Goal: Task Accomplishment & Management: Manage account settings

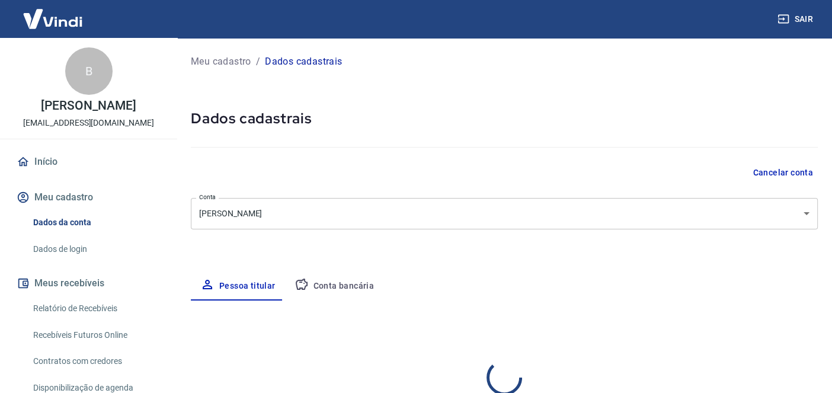
select select "SC"
select select "business"
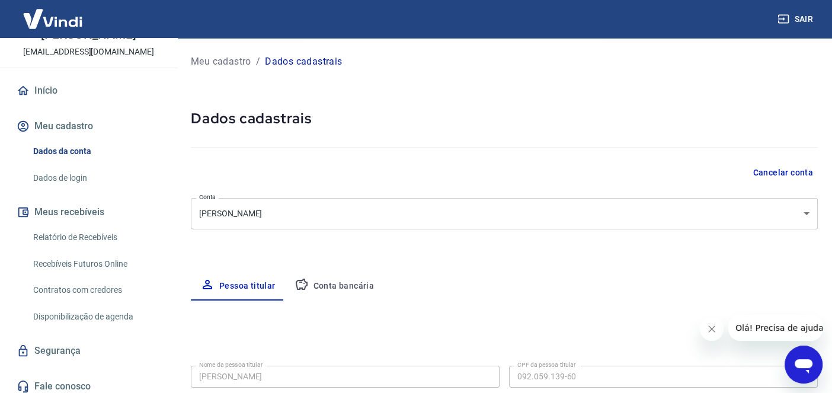
scroll to position [63, 0]
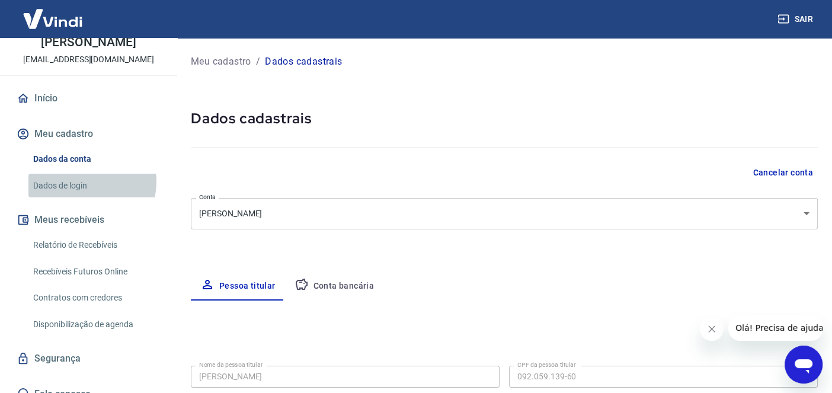
click at [81, 193] on link "Dados de login" at bounding box center [95, 186] width 135 height 24
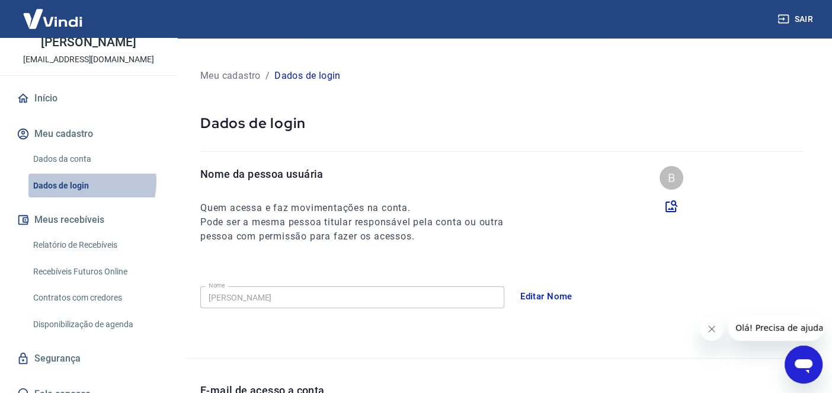
click at [81, 193] on link "Dados de login" at bounding box center [95, 186] width 135 height 24
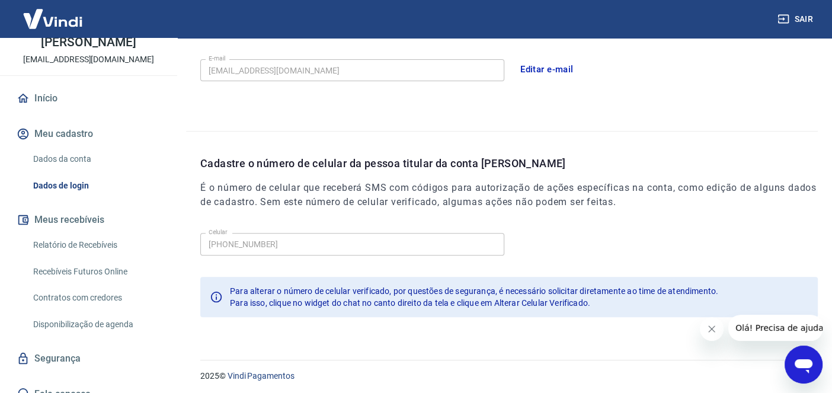
scroll to position [365, 0]
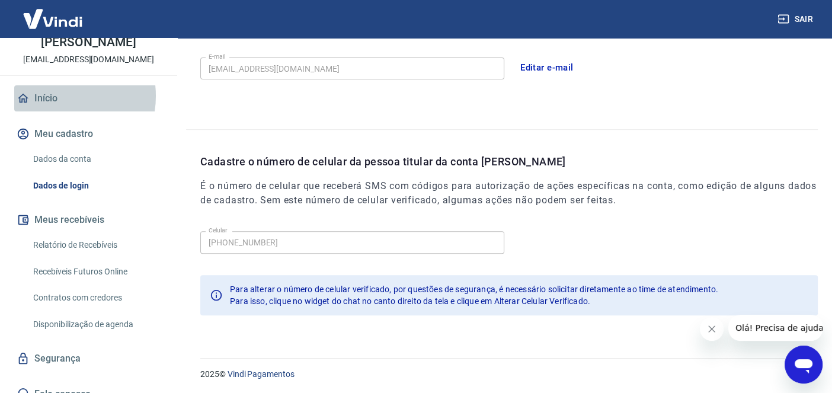
click at [54, 108] on link "Início" at bounding box center [88, 98] width 149 height 26
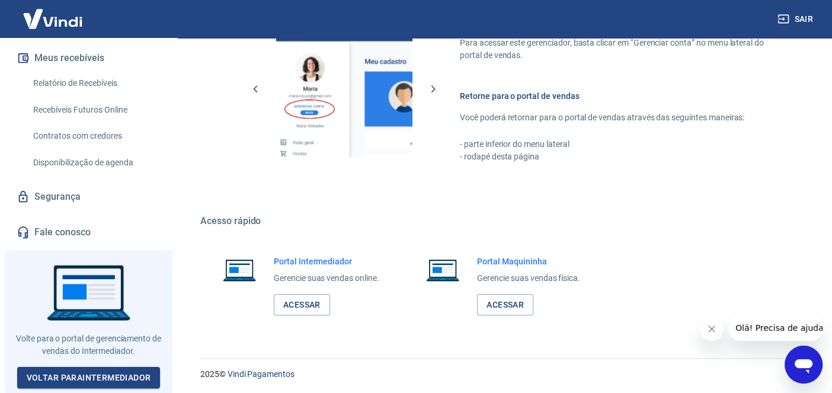
scroll to position [233, 0]
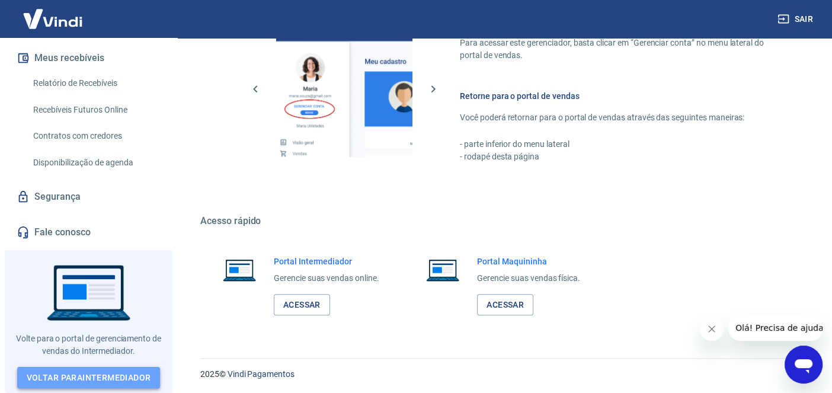
click at [127, 375] on link "Voltar para Intermediador" at bounding box center [88, 378] width 143 height 22
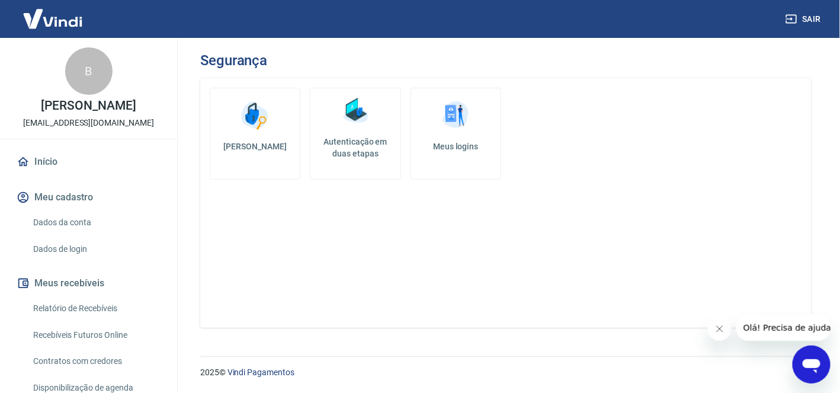
click at [355, 142] on h5 "Autenticação em duas etapas" at bounding box center [355, 148] width 80 height 24
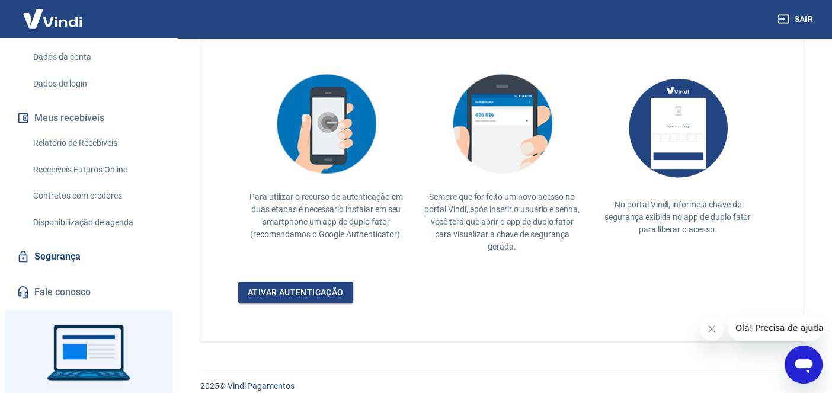
scroll to position [233, 0]
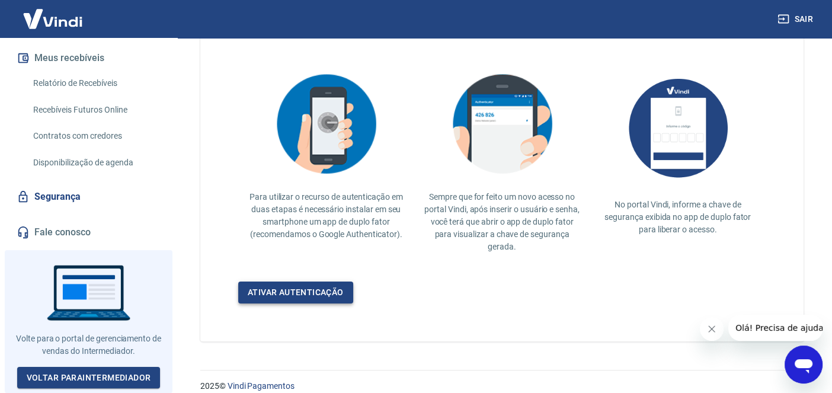
click at [304, 286] on link "Ativar autenticação" at bounding box center [295, 293] width 115 height 22
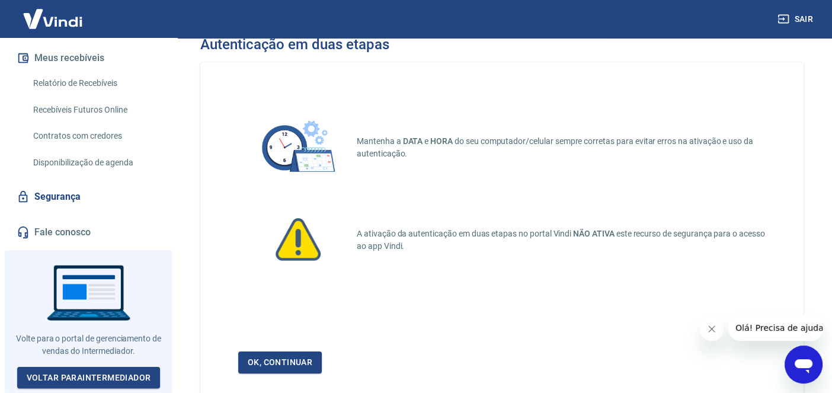
scroll to position [86, 0]
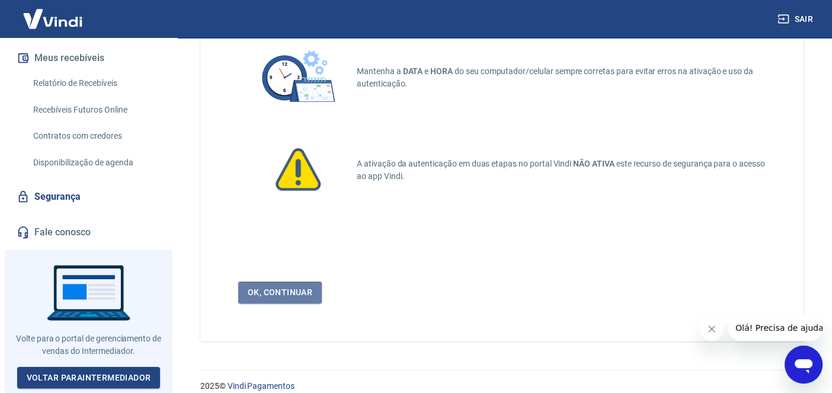
click at [304, 286] on link "Ok, continuar" at bounding box center [280, 293] width 84 height 22
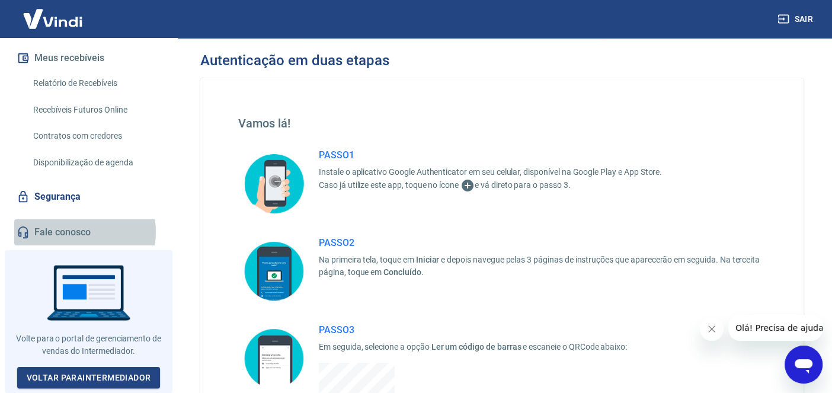
click at [72, 236] on link "Fale conosco" at bounding box center [88, 232] width 149 height 26
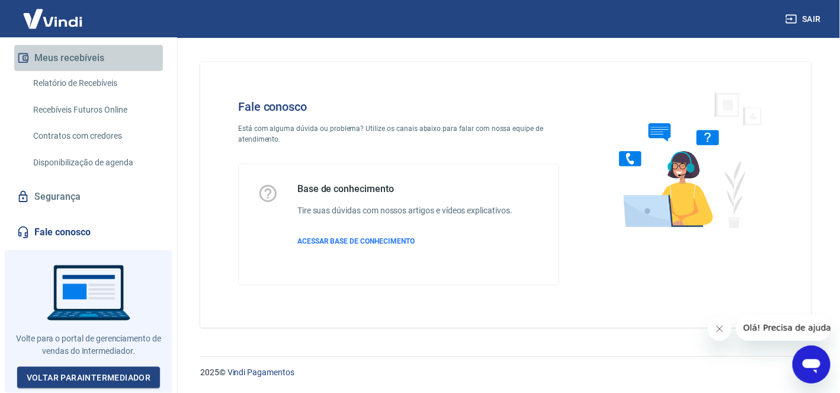
click at [110, 69] on button "Meus recebíveis" at bounding box center [88, 58] width 149 height 26
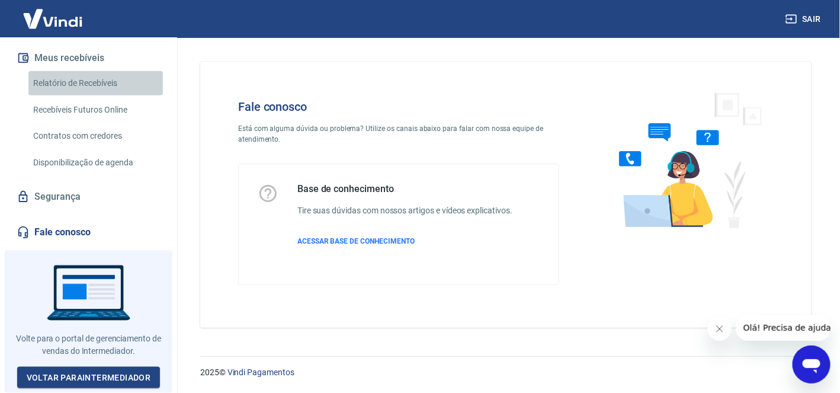
click at [107, 87] on link "Relatório de Recebíveis" at bounding box center [95, 83] width 135 height 24
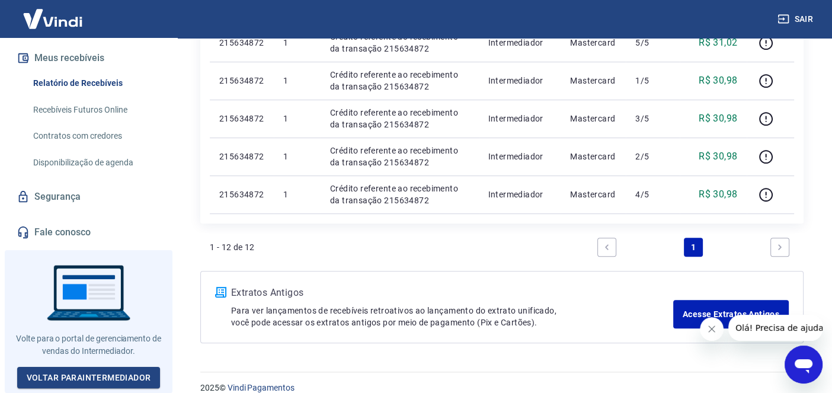
scroll to position [574, 0]
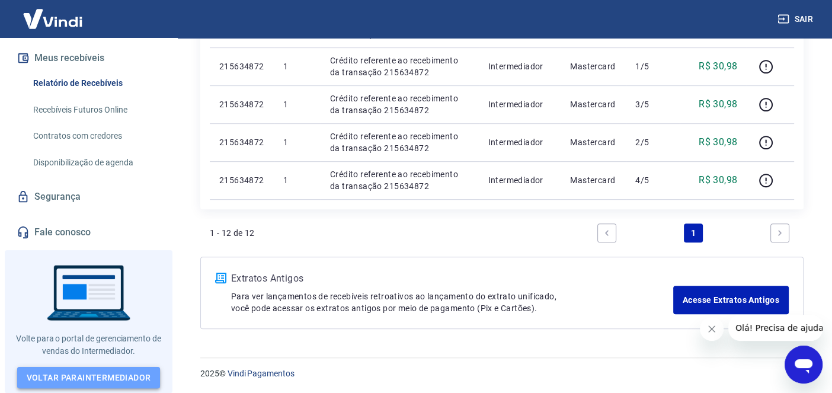
click at [109, 376] on link "Voltar para Intermediador" at bounding box center [88, 378] width 143 height 22
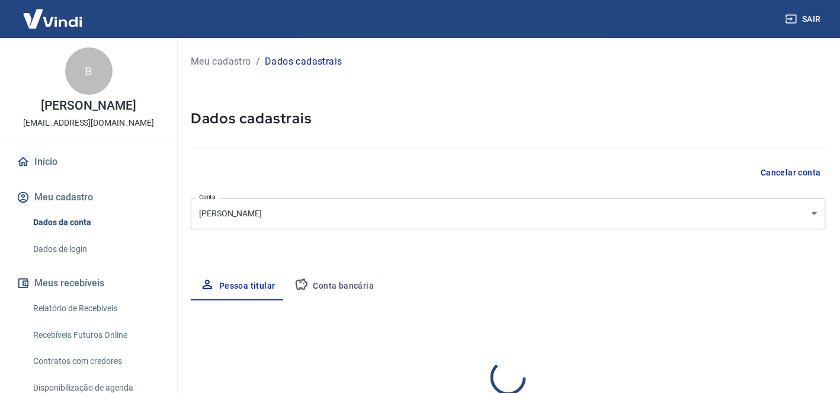
select select "SC"
select select "business"
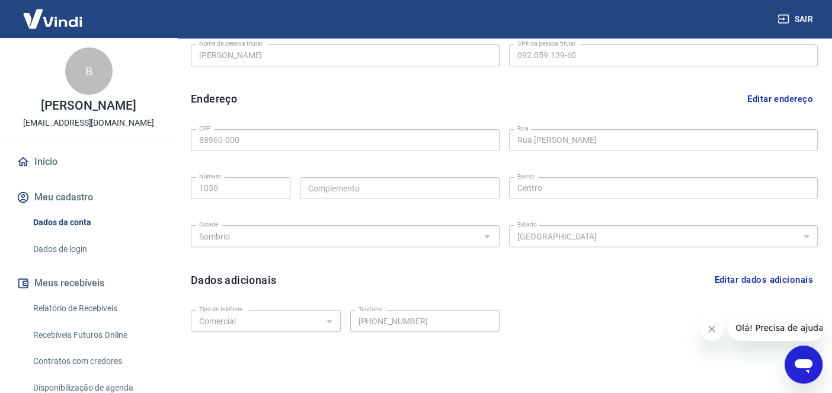
scroll to position [365, 0]
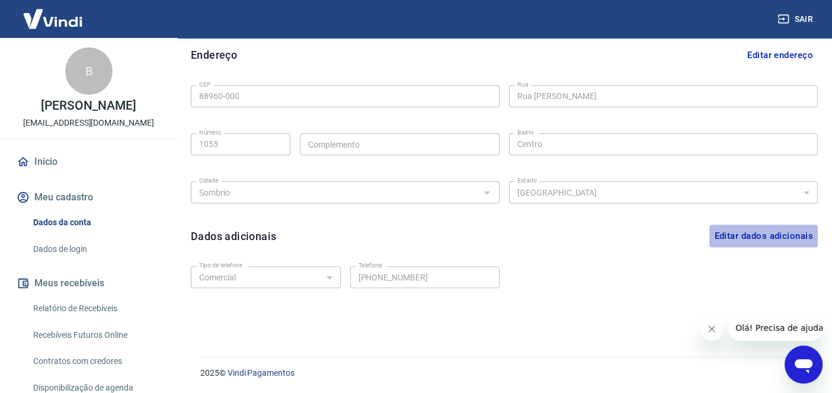
click at [769, 238] on button "Editar dados adicionais" at bounding box center [763, 236] width 108 height 23
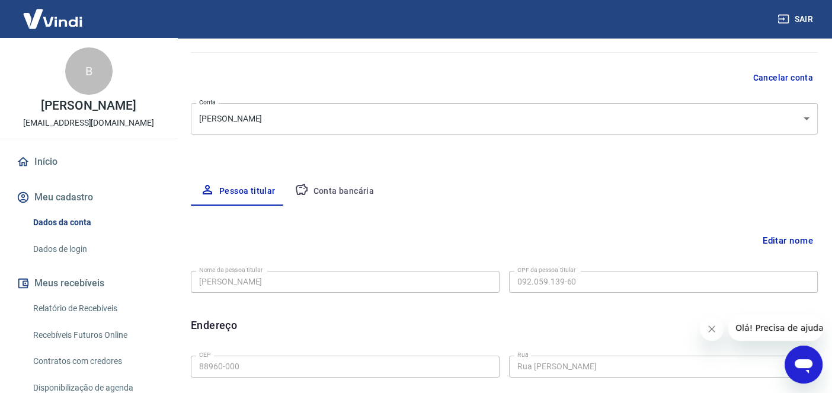
scroll to position [0, 0]
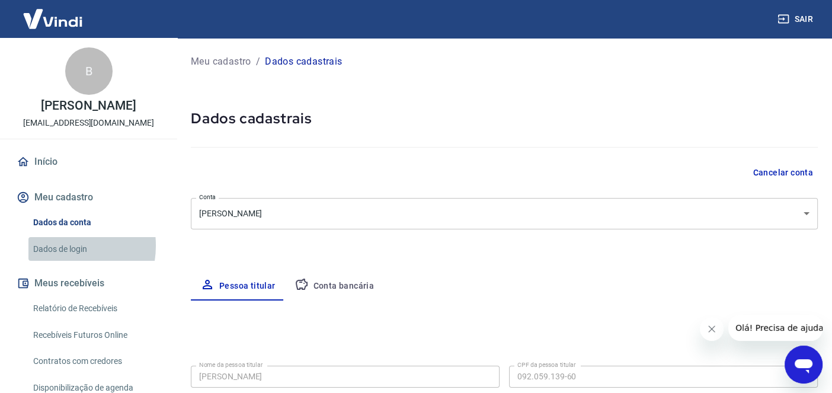
click at [62, 258] on link "Dados de login" at bounding box center [95, 249] width 135 height 24
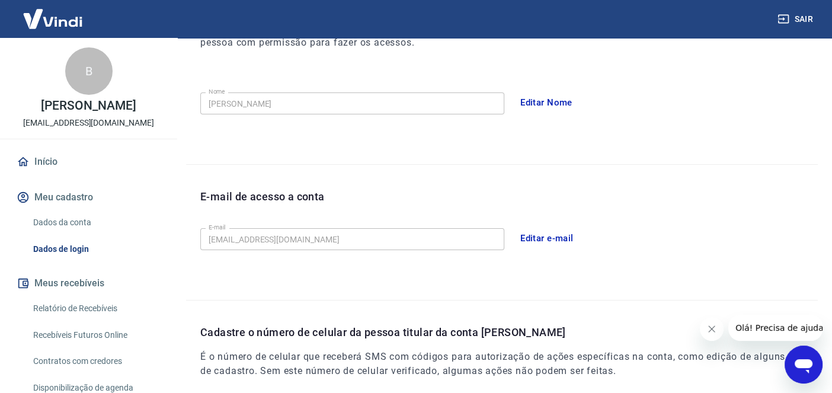
scroll to position [365, 0]
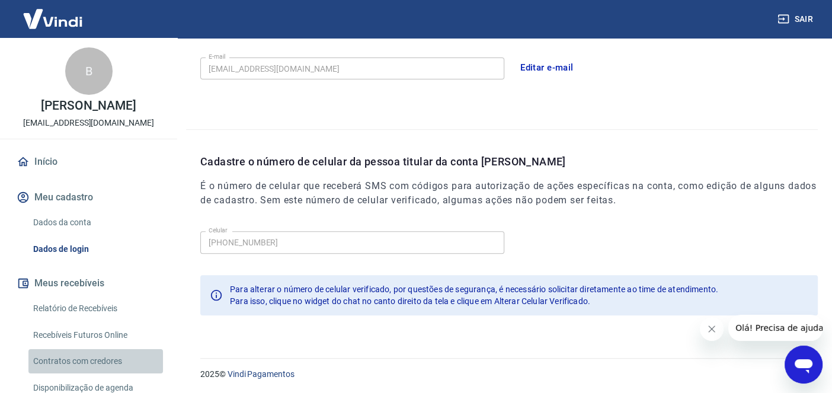
click at [107, 373] on link "Contratos com credores" at bounding box center [95, 361] width 135 height 24
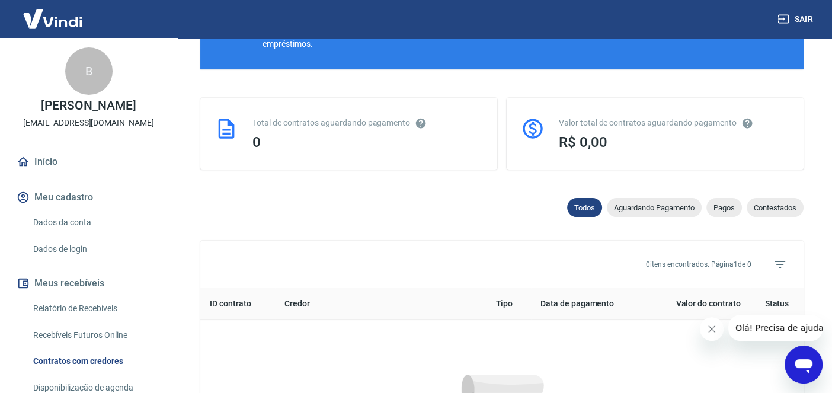
scroll to position [561, 0]
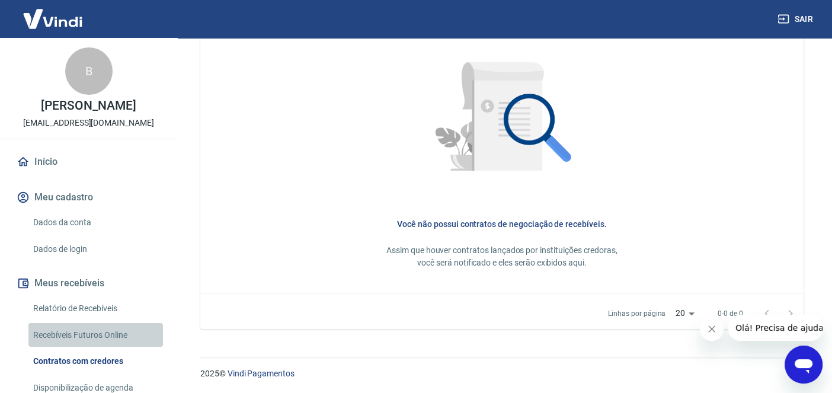
click at [107, 346] on link "Recebíveis Futuros Online" at bounding box center [95, 335] width 135 height 24
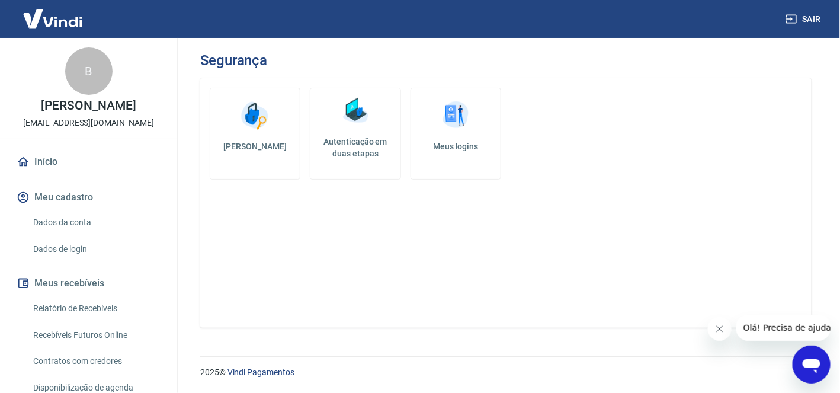
click at [360, 140] on h5 "Autenticação em duas etapas" at bounding box center [355, 148] width 80 height 24
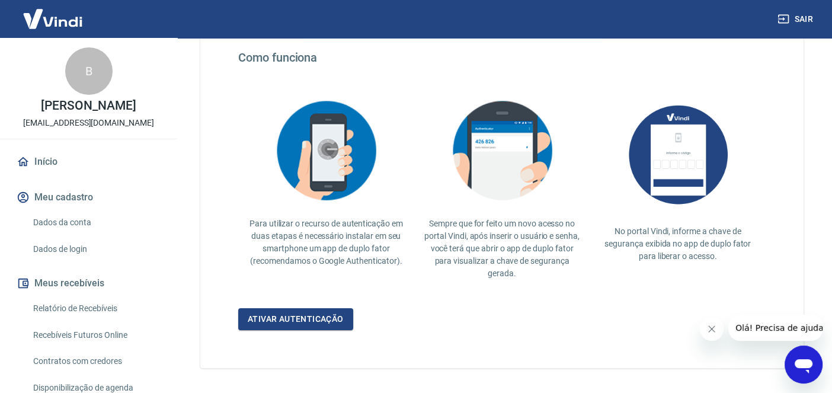
scroll to position [262, 0]
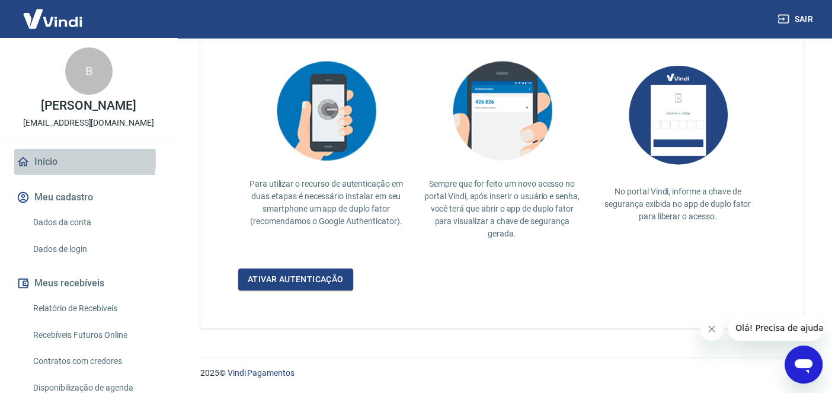
click at [48, 172] on link "Início" at bounding box center [88, 162] width 149 height 26
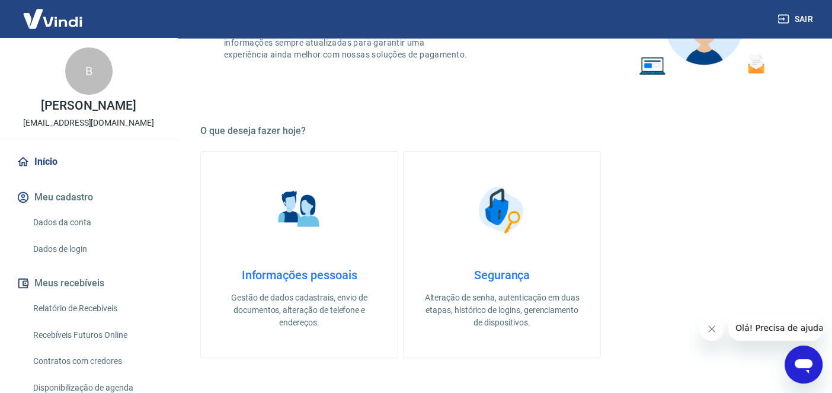
scroll to position [676, 0]
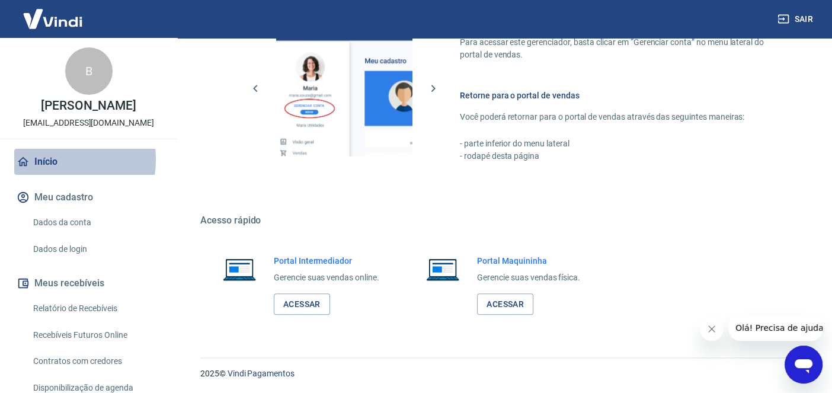
click at [48, 172] on link "Início" at bounding box center [88, 162] width 149 height 26
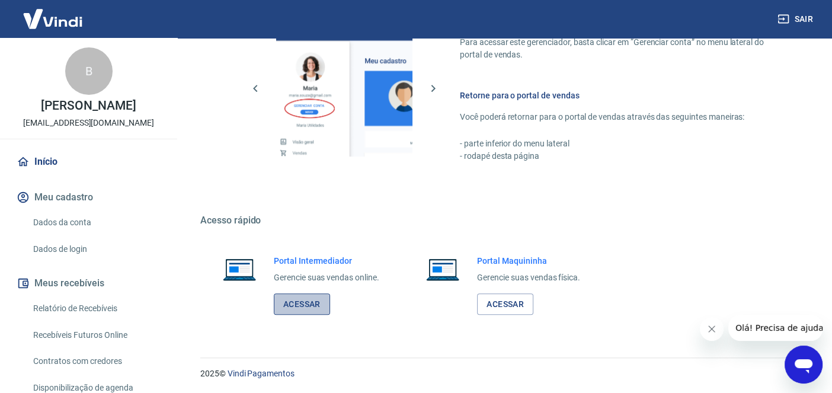
click at [305, 301] on link "Acessar" at bounding box center [302, 304] width 56 height 22
click at [49, 167] on link "Início" at bounding box center [88, 162] width 149 height 26
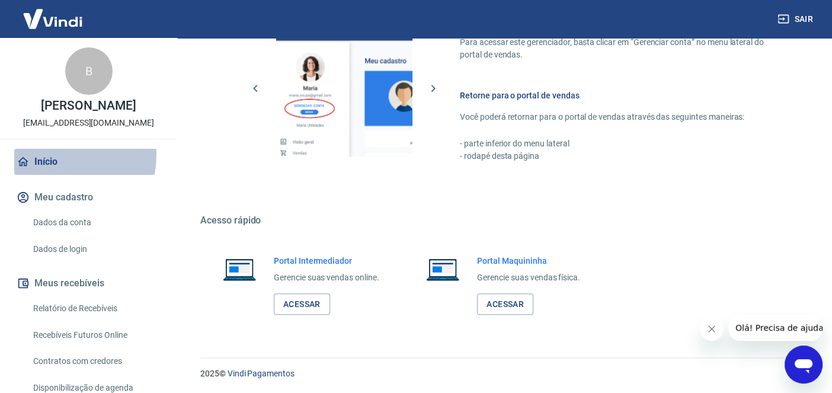
click at [49, 167] on link "Início" at bounding box center [88, 162] width 149 height 26
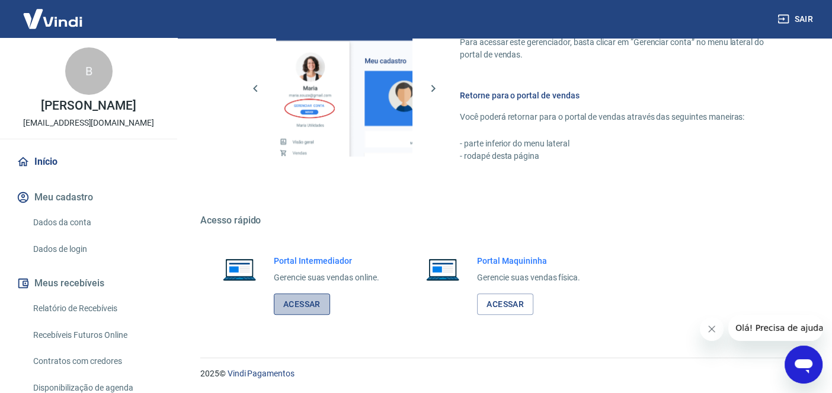
click at [303, 299] on link "Acessar" at bounding box center [302, 304] width 56 height 22
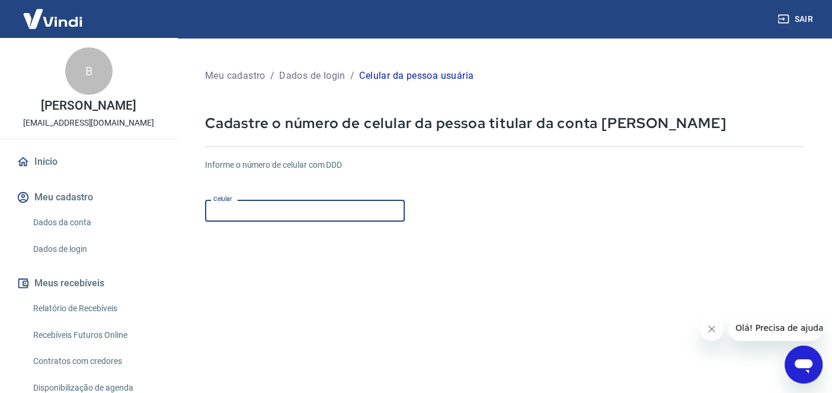
click at [366, 218] on input "Celular" at bounding box center [305, 211] width 200 height 22
type input "[PHONE_NUMBER]"
click at [49, 174] on link "Início" at bounding box center [88, 162] width 149 height 26
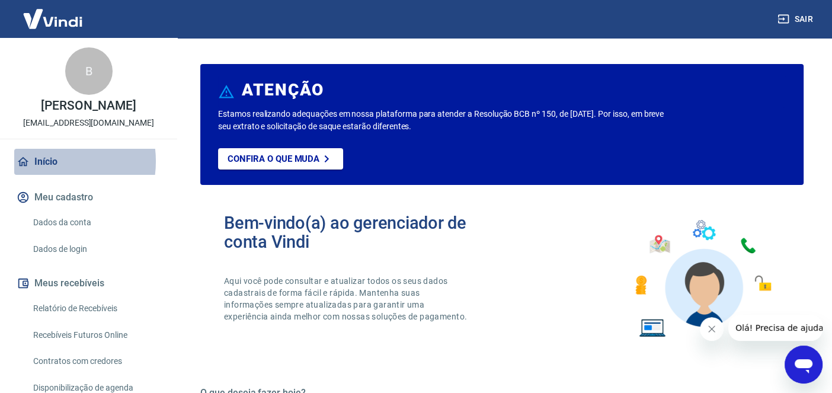
click at [49, 174] on link "Início" at bounding box center [88, 162] width 149 height 26
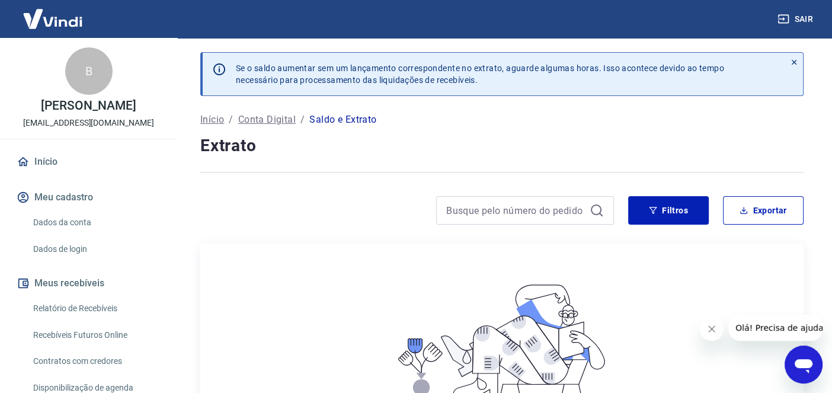
click at [261, 122] on p "Conta Digital" at bounding box center [266, 120] width 57 height 14
click at [671, 208] on button "Filtros" at bounding box center [668, 210] width 81 height 28
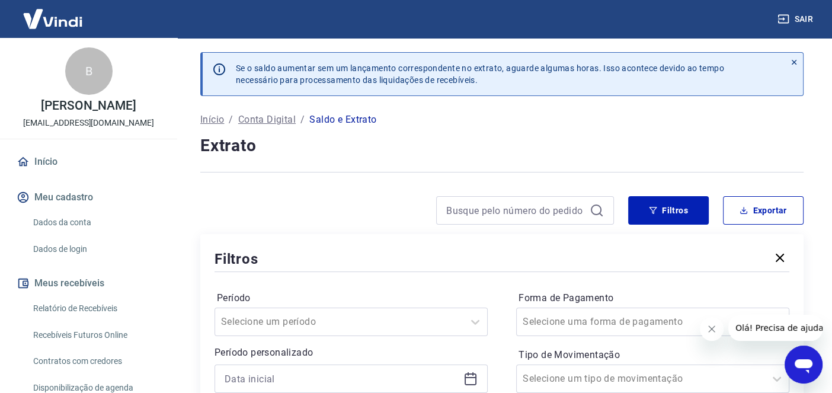
click at [475, 303] on label "Período" at bounding box center [351, 298] width 268 height 14
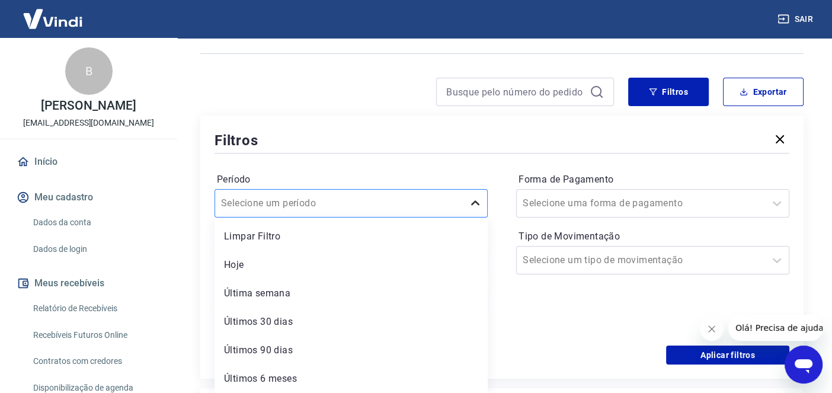
click at [475, 218] on div "option Últimos 30 dias focused, 4 of 6. 6 results available. Use Up and Down to…" at bounding box center [351, 203] width 273 height 28
click at [427, 345] on div "Últimos 90 dias" at bounding box center [351, 350] width 273 height 24
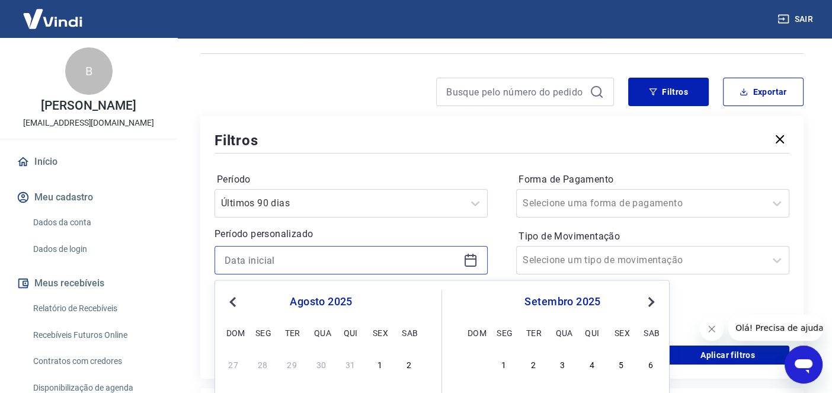
click at [428, 264] on input at bounding box center [342, 260] width 234 height 18
click at [236, 308] on button "Previous Month" at bounding box center [233, 302] width 14 height 14
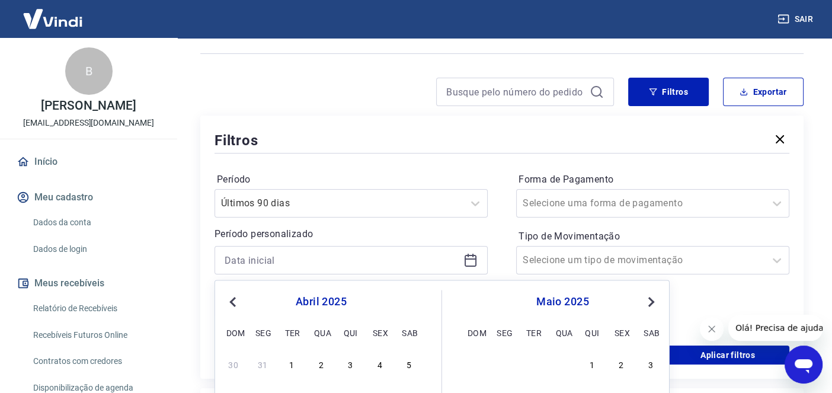
click at [236, 308] on button "Previous Month" at bounding box center [233, 302] width 14 height 14
click at [232, 363] on div "26" at bounding box center [233, 363] width 14 height 14
type input "26/01/2025"
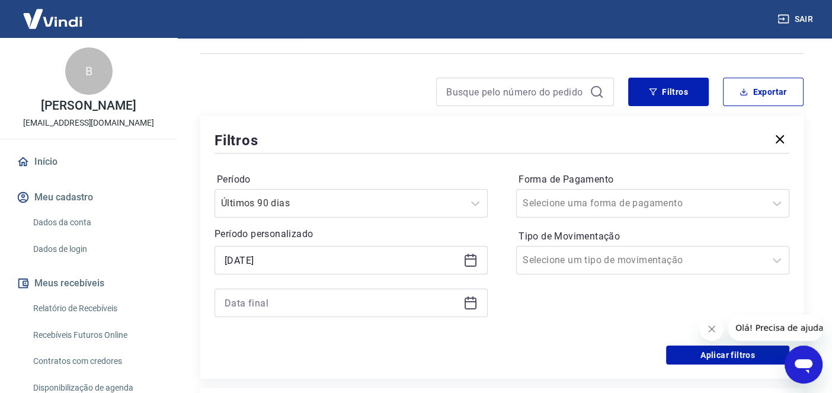
click at [427, 313] on div at bounding box center [351, 303] width 273 height 28
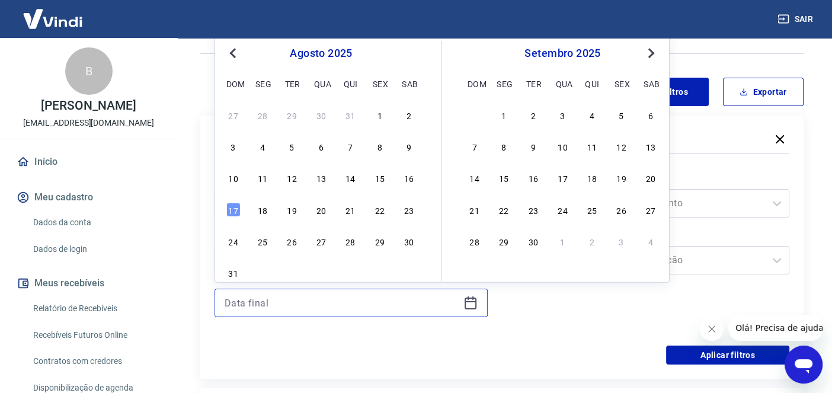
click at [428, 306] on input at bounding box center [342, 303] width 234 height 18
click at [232, 213] on div "17" at bounding box center [233, 209] width 14 height 14
type input "17/08/2025"
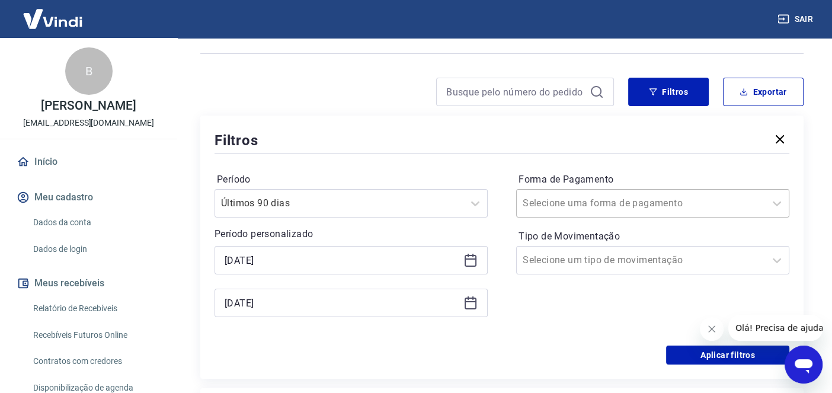
click at [746, 204] on div at bounding box center [641, 203] width 236 height 17
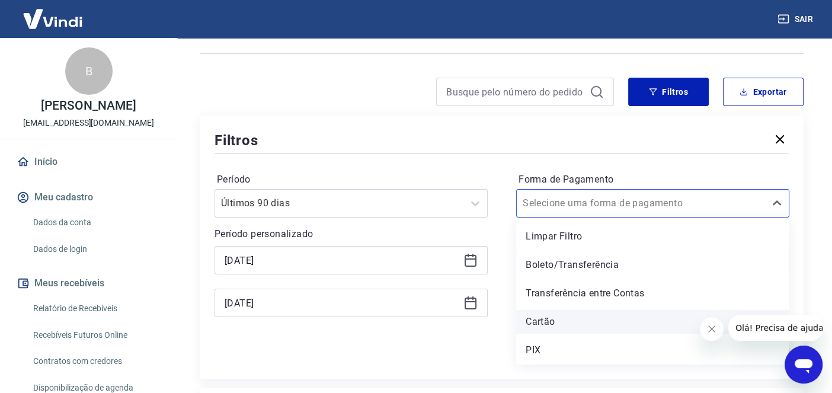
click at [686, 315] on div "Cartão" at bounding box center [652, 322] width 273 height 24
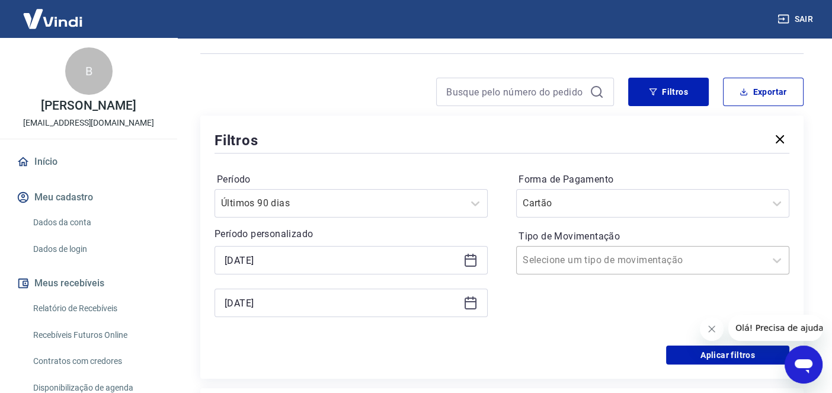
click at [701, 255] on div at bounding box center [641, 260] width 236 height 17
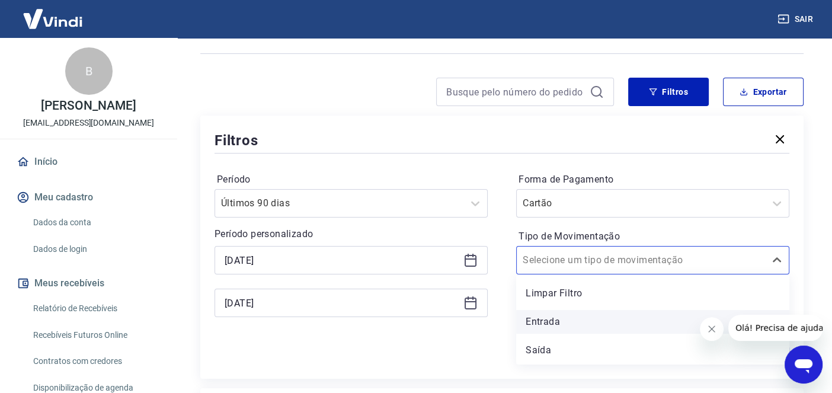
click at [621, 325] on div "Entrada" at bounding box center [652, 322] width 273 height 24
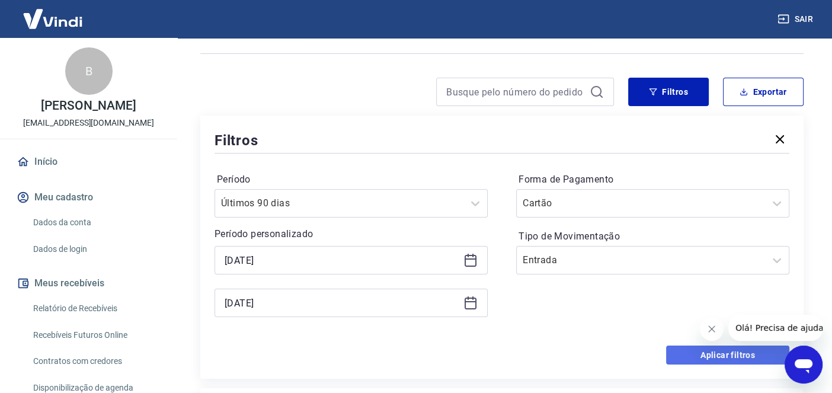
click at [722, 353] on button "Aplicar filtros" at bounding box center [727, 355] width 123 height 19
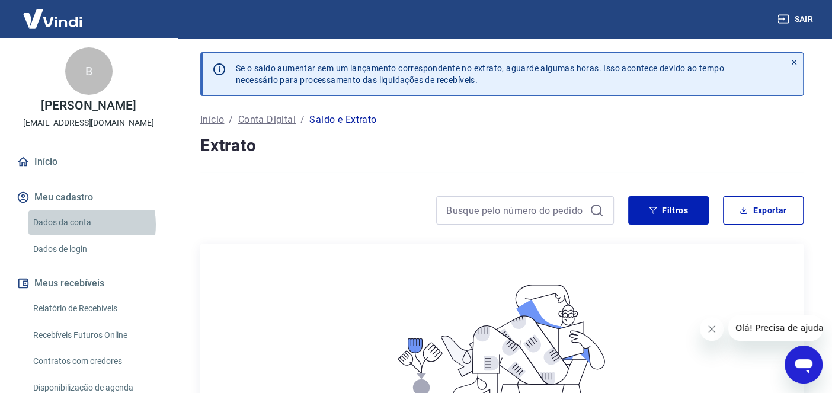
click at [76, 235] on link "Dados da conta" at bounding box center [95, 222] width 135 height 24
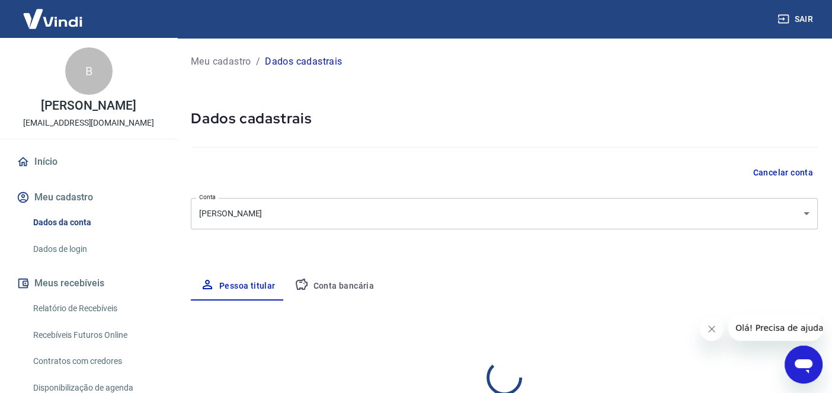
select select "SC"
select select "business"
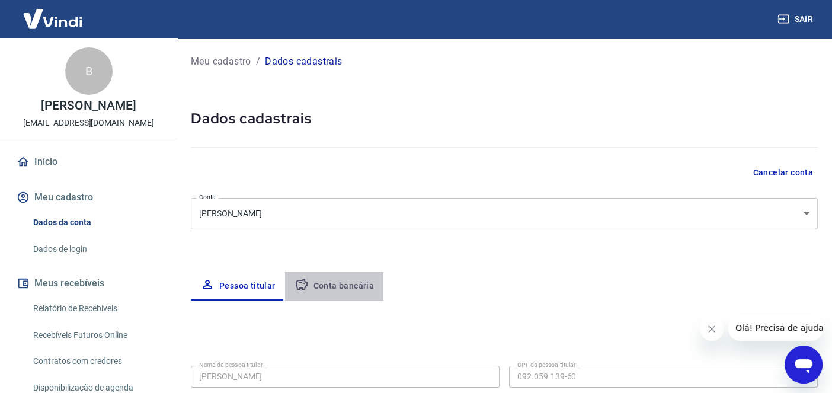
click at [354, 288] on button "Conta bancária" at bounding box center [334, 286] width 99 height 28
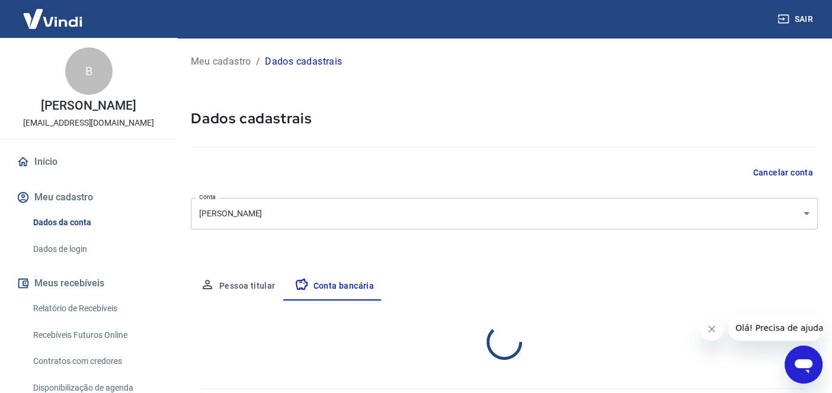
select select "1"
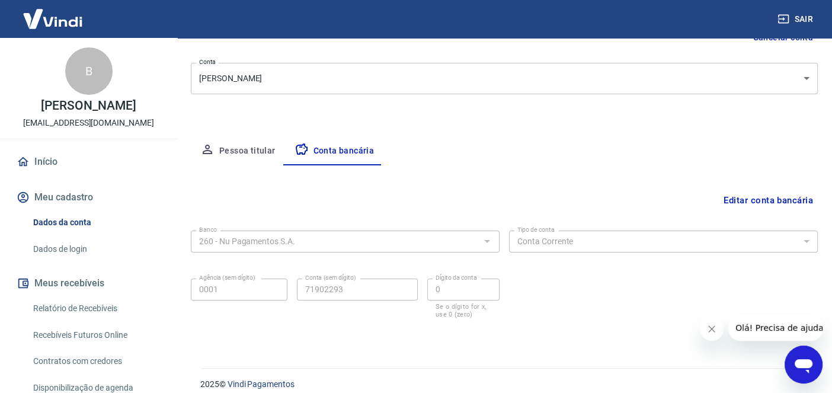
scroll to position [146, 0]
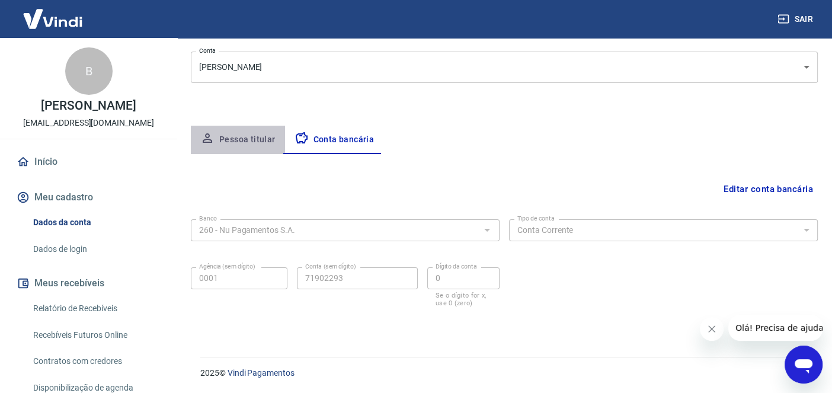
click at [245, 140] on button "Pessoa titular" at bounding box center [238, 140] width 94 height 28
select select "SC"
select select "business"
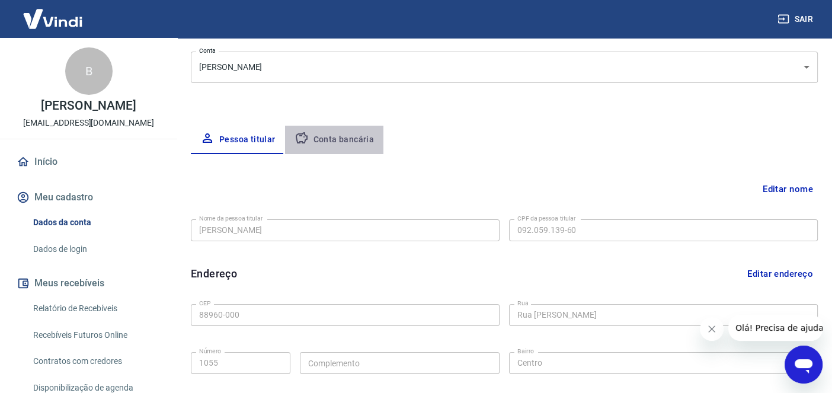
click at [340, 144] on button "Conta bancária" at bounding box center [334, 140] width 99 height 28
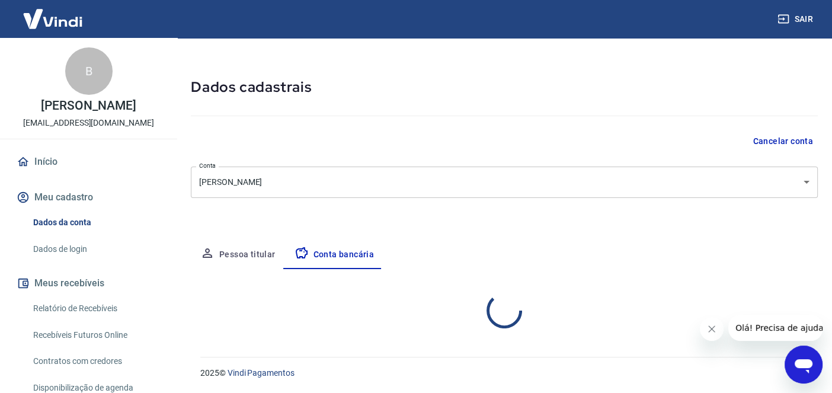
select select "1"
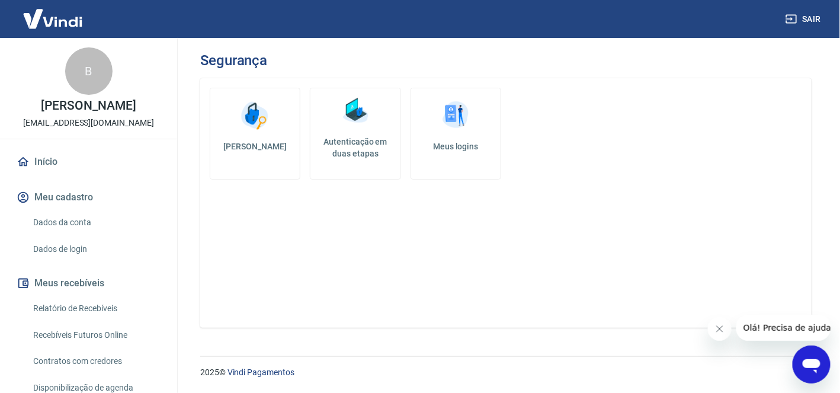
click at [359, 157] on h5 "Autenticação em duas etapas" at bounding box center [355, 148] width 80 height 24
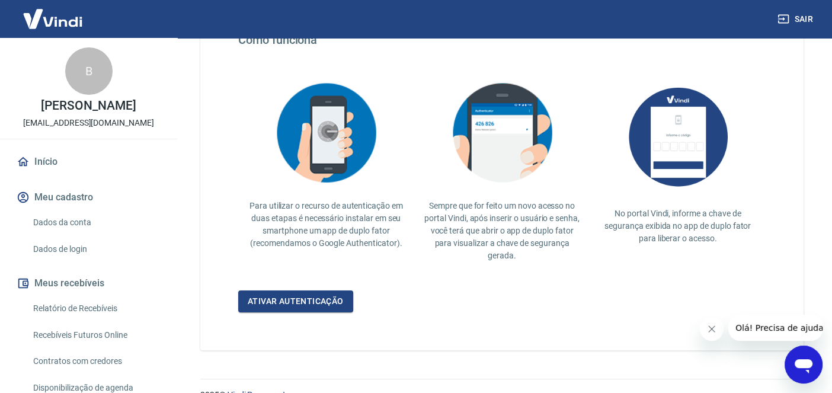
scroll to position [242, 0]
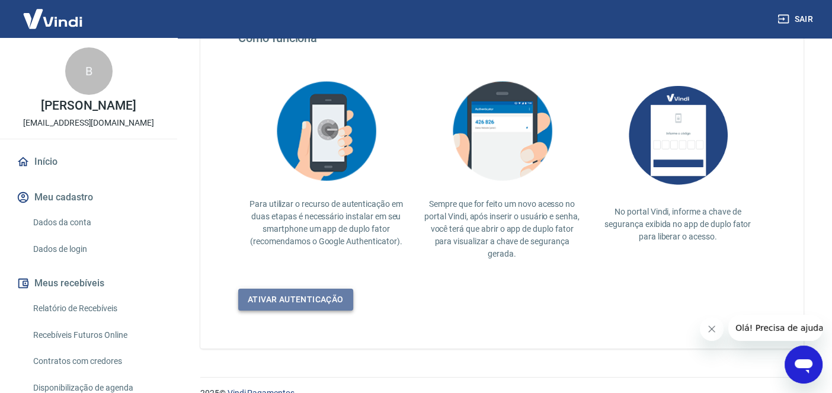
click at [291, 302] on link "Ativar autenticação" at bounding box center [295, 300] width 115 height 22
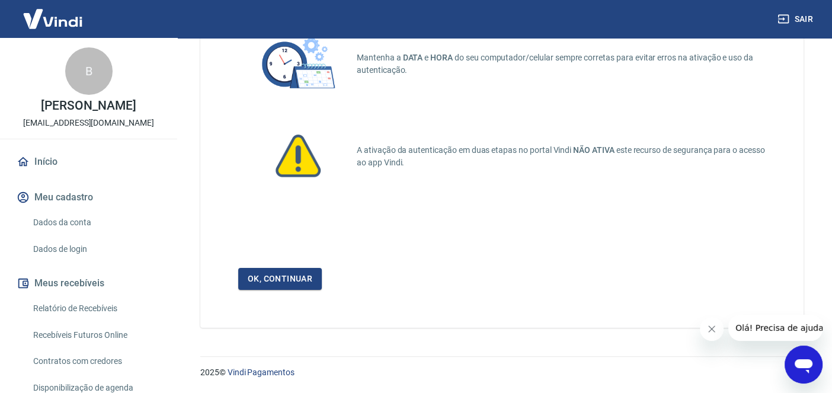
scroll to position [79, 0]
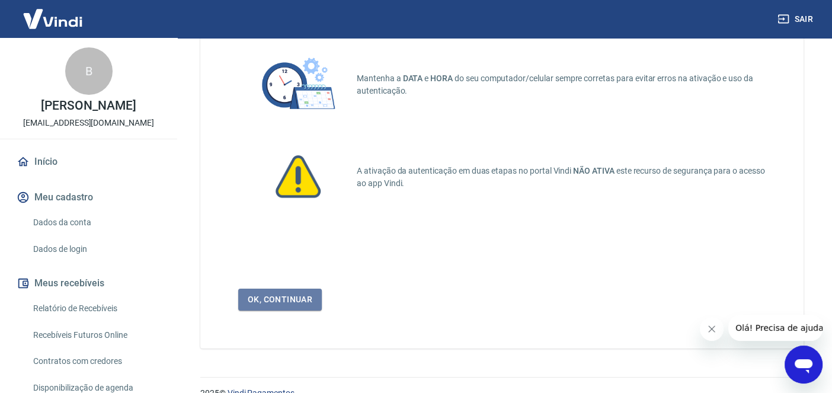
click at [291, 302] on link "Ok, continuar" at bounding box center [280, 300] width 84 height 22
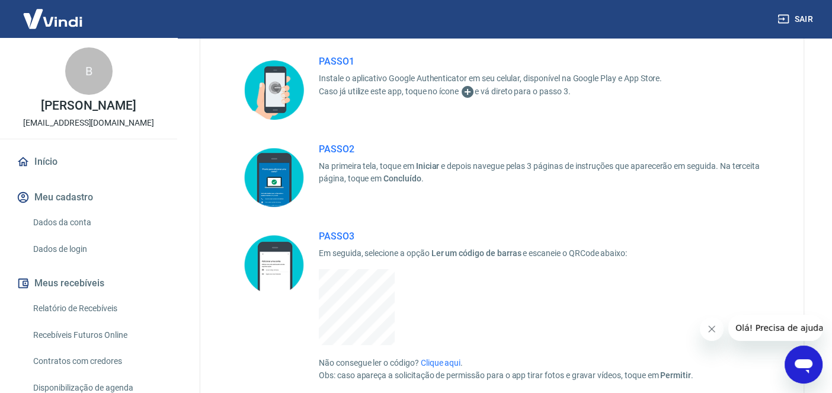
scroll to position [98, 0]
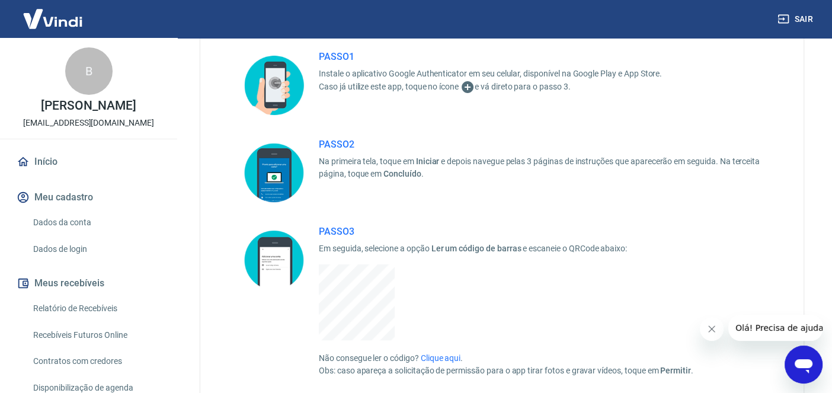
click at [816, 179] on div "Autenticação em duas etapas Vamos lá! PASSO 1 Instale o aplicativo Google Authe…" at bounding box center [502, 267] width 632 height 654
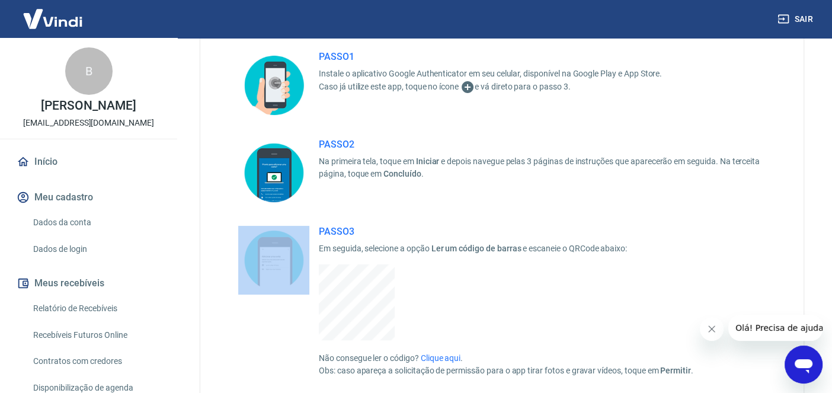
click at [816, 179] on div "Autenticação em duas etapas Vamos lá! PASSO 1 Instale o aplicativo Google Authe…" at bounding box center [502, 267] width 632 height 654
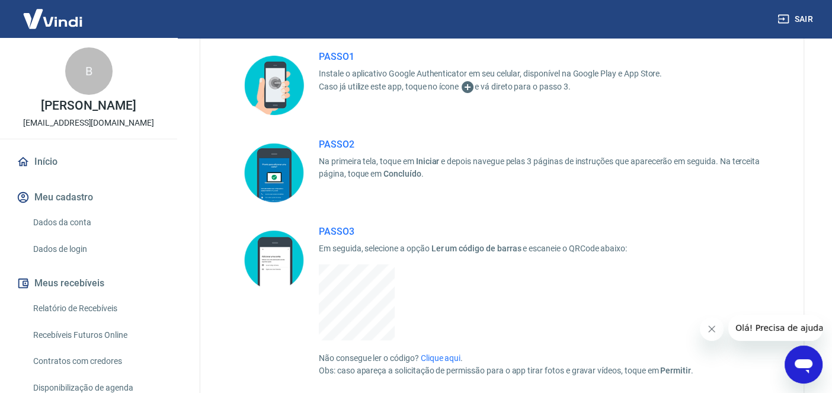
click at [816, 179] on div "Autenticação em duas etapas Vamos lá! PASSO 1 Instale o aplicativo Google Authe…" at bounding box center [502, 267] width 632 height 654
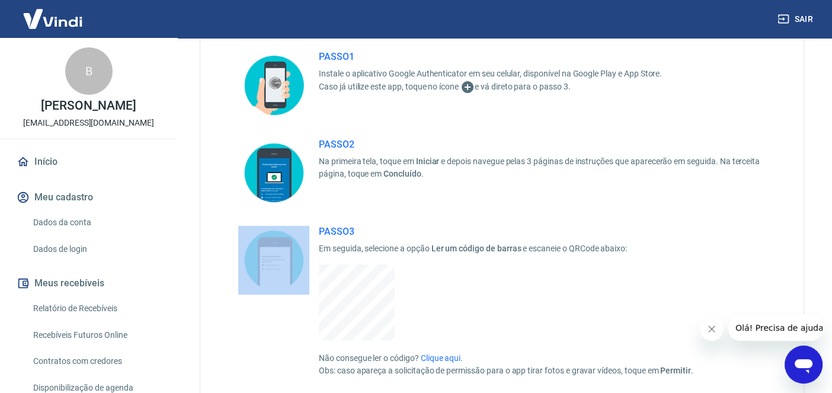
click at [816, 179] on div "Autenticação em duas etapas Vamos lá! PASSO 1 Instale o aplicativo Google Authe…" at bounding box center [502, 267] width 632 height 654
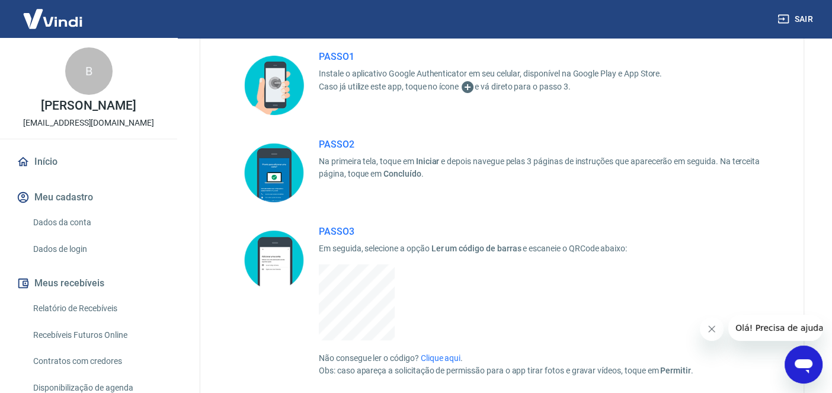
click at [785, 225] on div "Vamos lá! PASSO 1 Instale o aplicativo Google Authenticator em seu celular, dis…" at bounding box center [501, 279] width 603 height 599
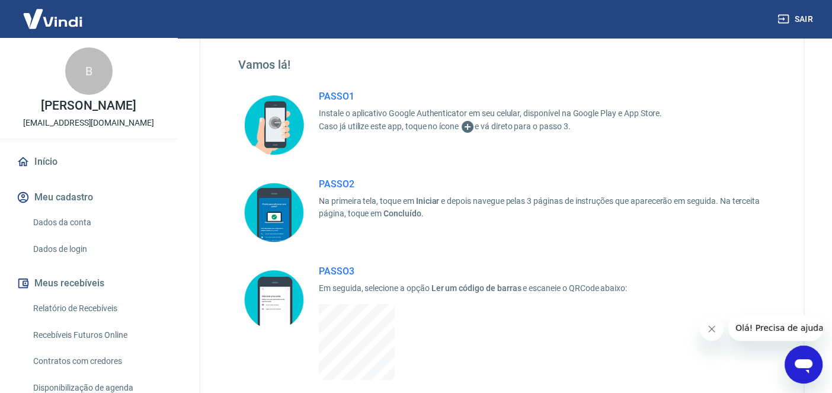
scroll to position [0, 0]
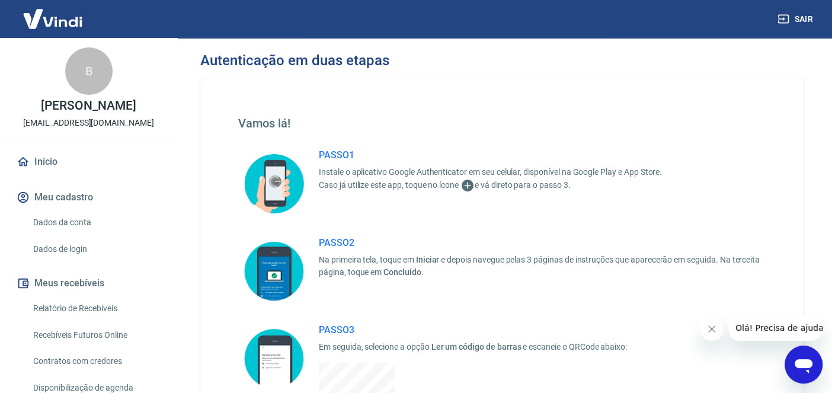
click at [785, 225] on div "Vamos lá! PASSO 1 Instale o aplicativo Google Authenticator em seu celular, dis…" at bounding box center [501, 377] width 603 height 599
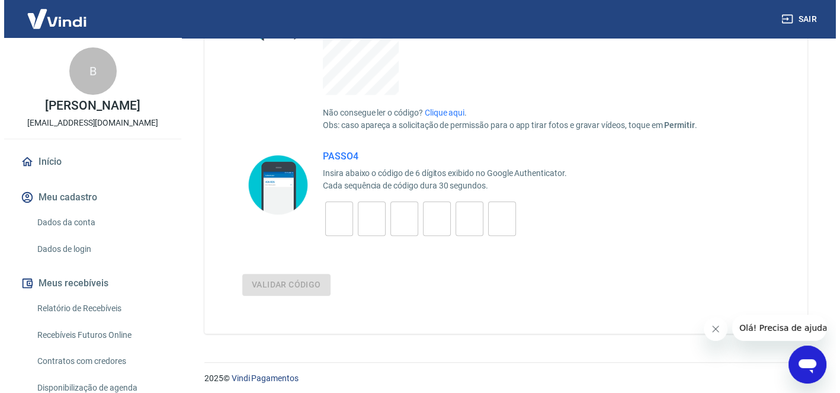
scroll to position [350, 0]
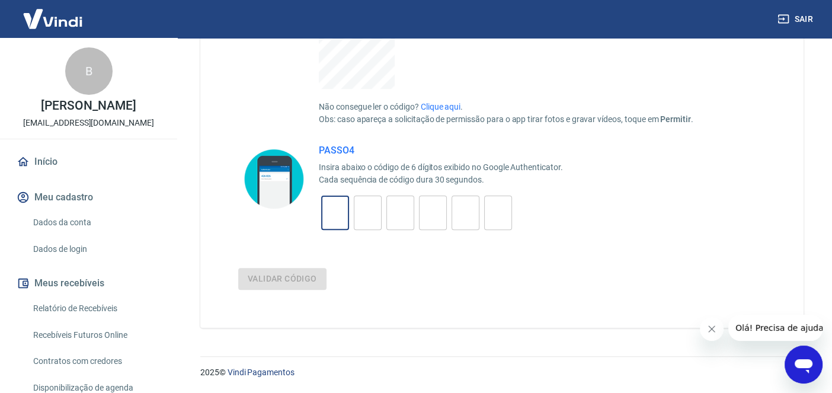
click at [324, 209] on input "tel" at bounding box center [335, 212] width 28 height 25
type input "9"
type input "5"
type input "0"
type input "7"
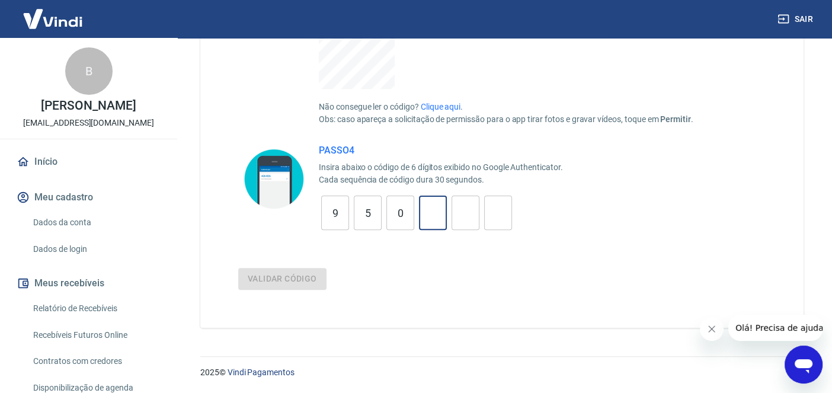
type input "0"
click at [397, 213] on input "tel" at bounding box center [400, 212] width 28 height 25
type input "0"
type input "5"
type input "7"
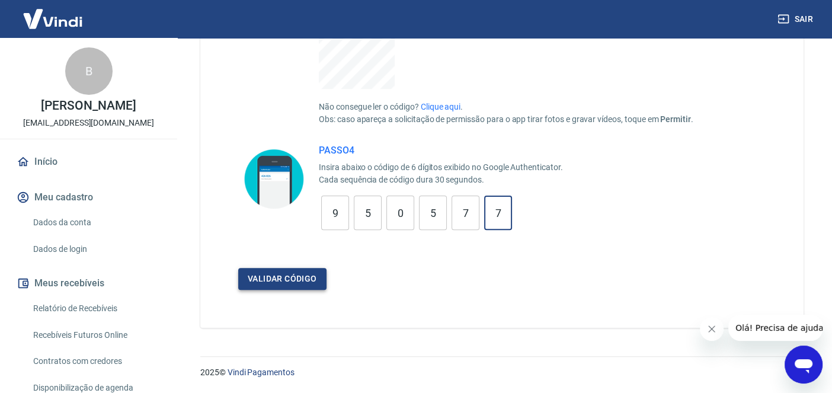
type input "7"
click at [261, 274] on button "Validar código" at bounding box center [282, 279] width 88 height 22
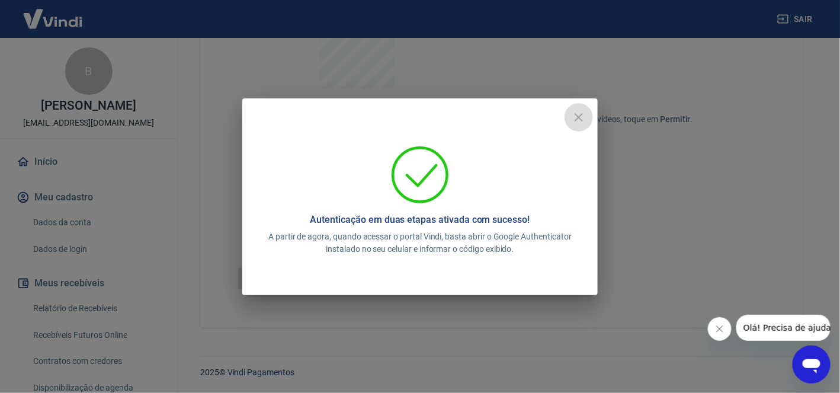
click at [576, 119] on icon "close" at bounding box center [579, 117] width 14 height 14
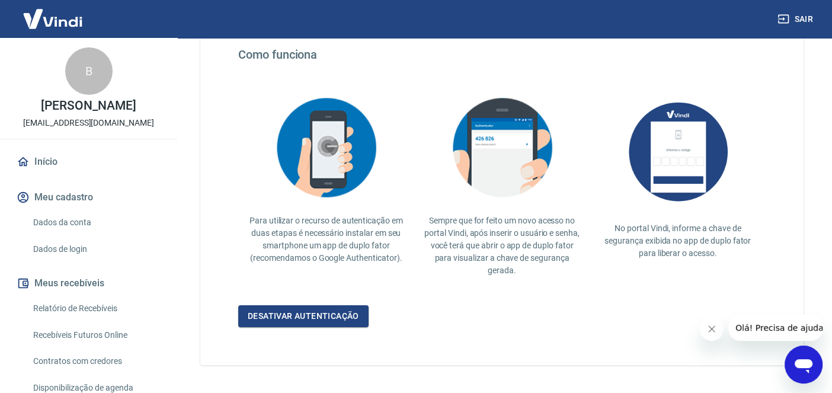
scroll to position [262, 0]
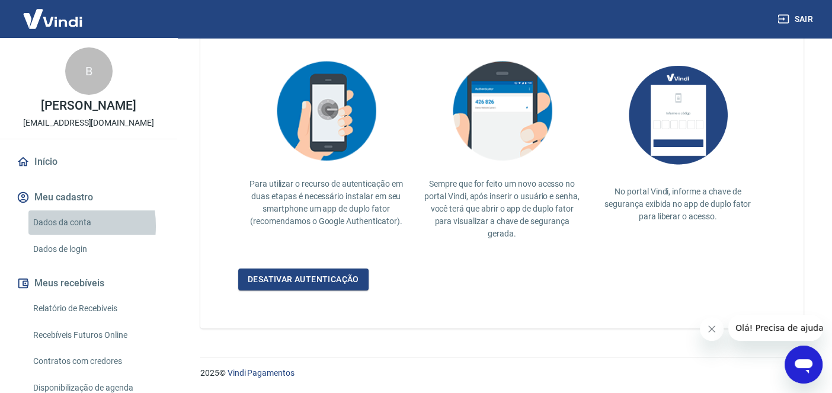
click at [43, 235] on link "Dados da conta" at bounding box center [95, 222] width 135 height 24
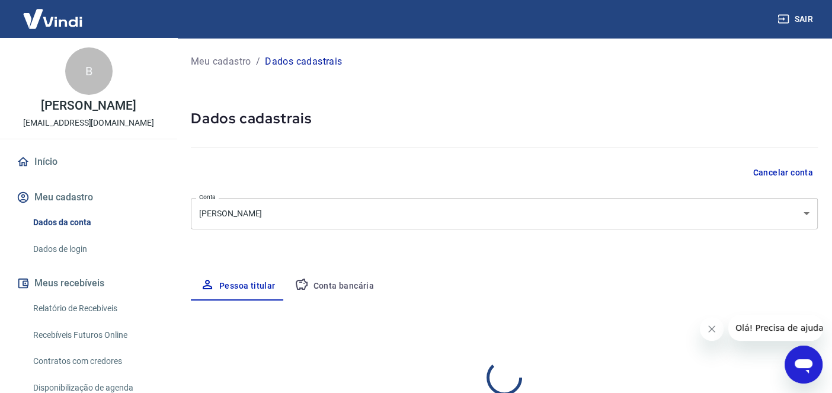
select select "SC"
select select "business"
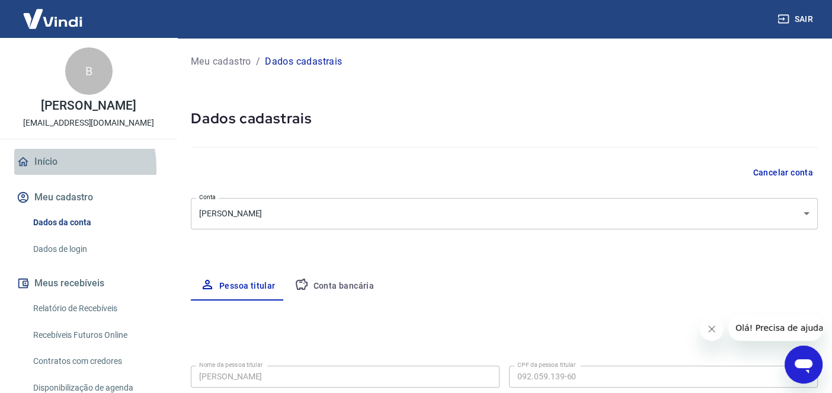
click at [36, 175] on link "Início" at bounding box center [88, 162] width 149 height 26
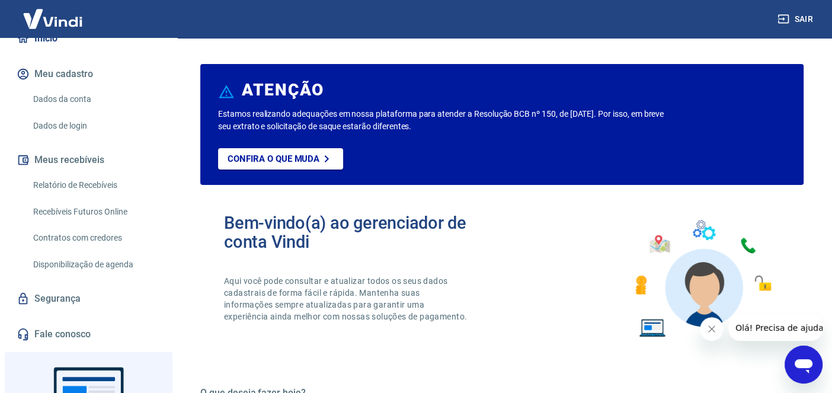
scroll to position [128, 0]
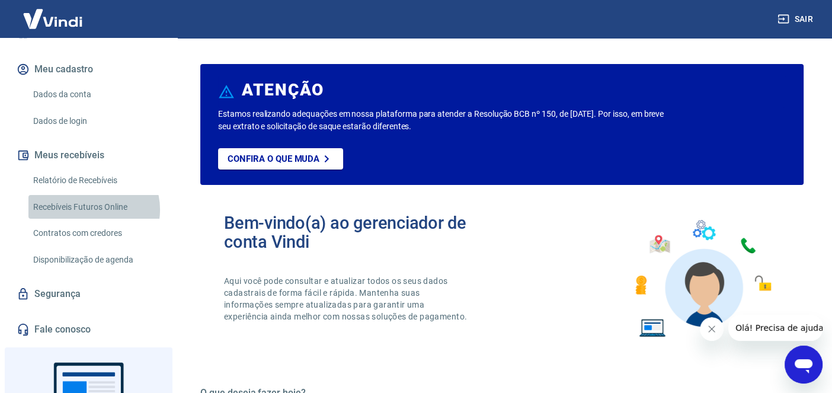
click at [93, 219] on link "Recebíveis Futuros Online" at bounding box center [95, 207] width 135 height 24
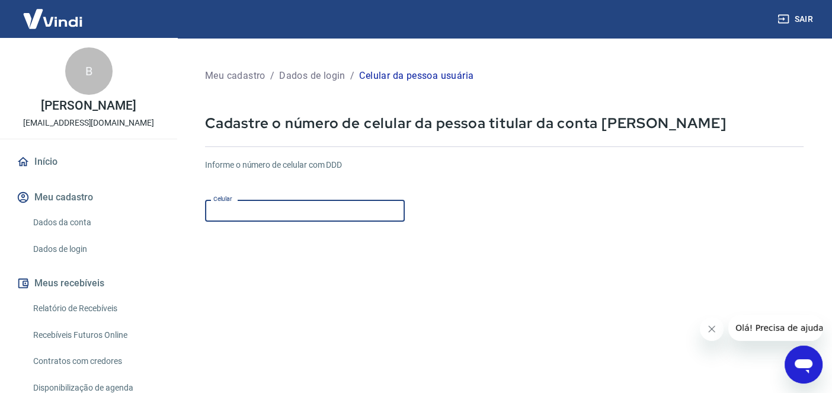
click at [375, 218] on input "Celular" at bounding box center [305, 211] width 200 height 22
type input "[PHONE_NUMBER]"
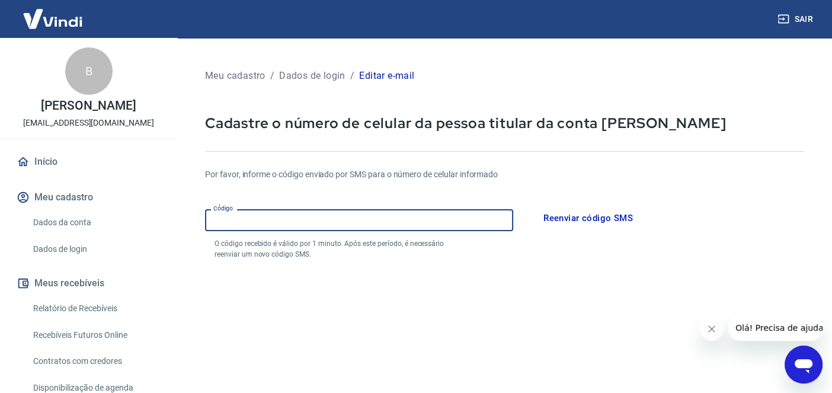
click at [338, 220] on input "Código" at bounding box center [359, 220] width 308 height 22
type input "352354"
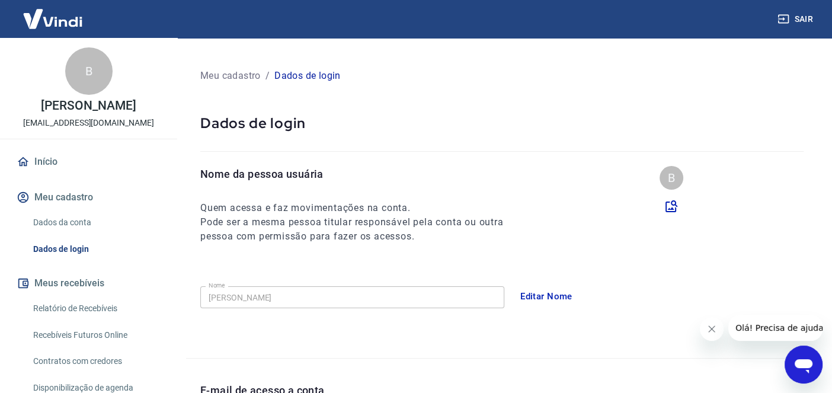
scroll to position [89, 0]
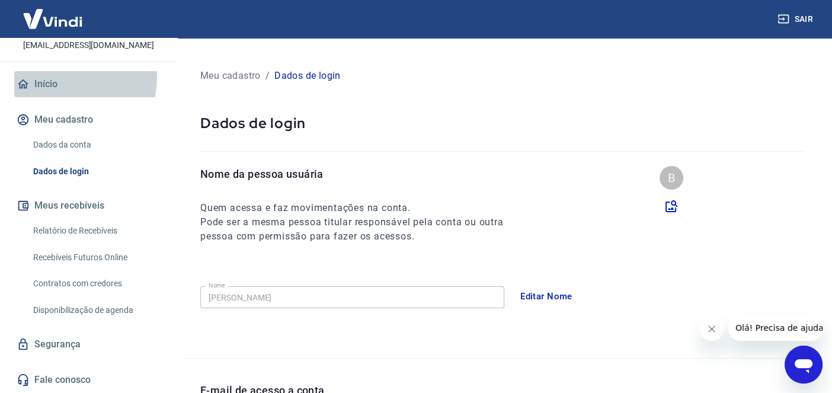
click at [57, 76] on link "Início" at bounding box center [88, 84] width 149 height 26
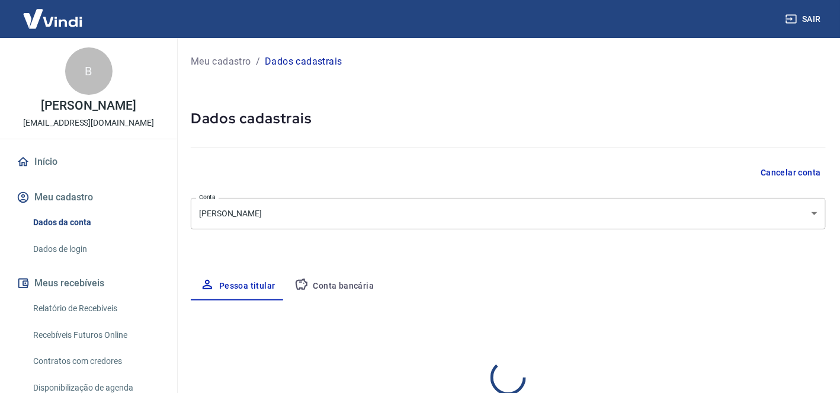
select select "SC"
select select "business"
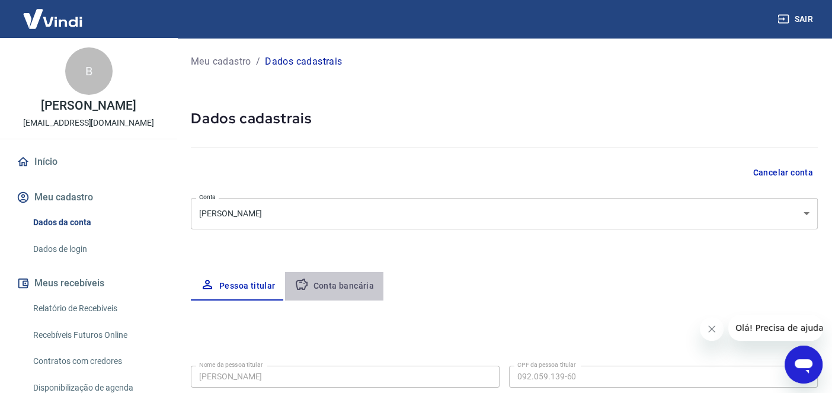
click at [338, 284] on button "Conta bancária" at bounding box center [334, 286] width 99 height 28
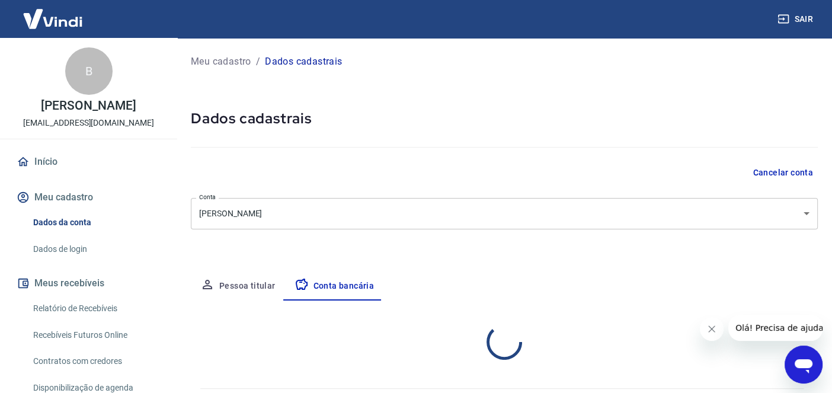
select select "1"
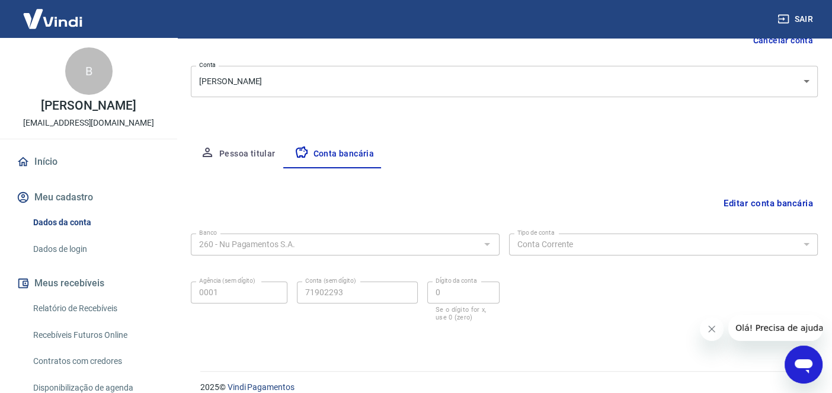
scroll to position [146, 0]
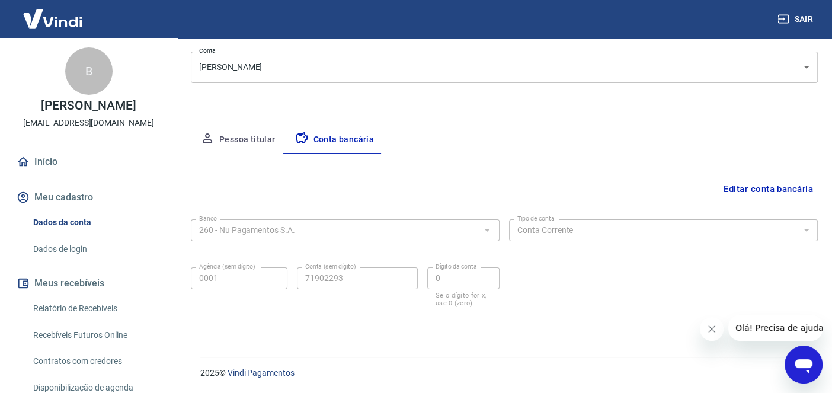
click at [485, 232] on div at bounding box center [486, 230] width 15 height 17
click at [772, 187] on button "Editar conta bancária" at bounding box center [768, 189] width 99 height 23
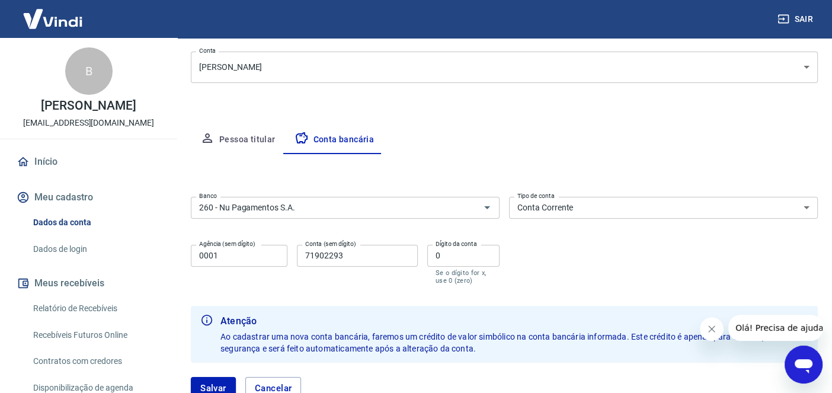
click at [711, 330] on icon "Fechar mensagem da empresa" at bounding box center [712, 329] width 6 height 6
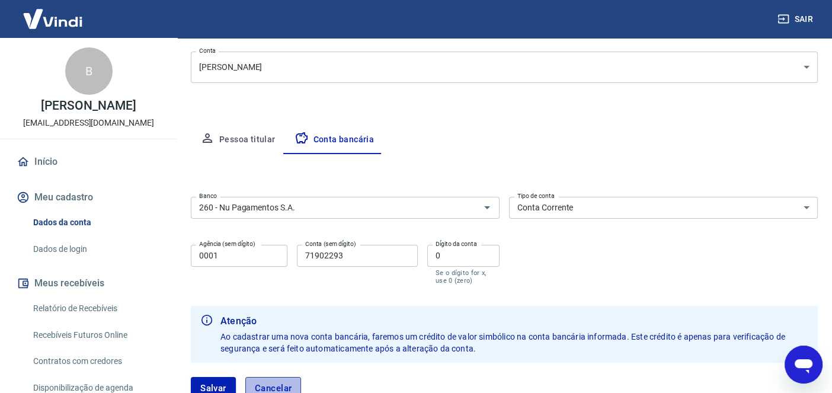
click at [286, 388] on button "Cancelar" at bounding box center [273, 388] width 56 height 23
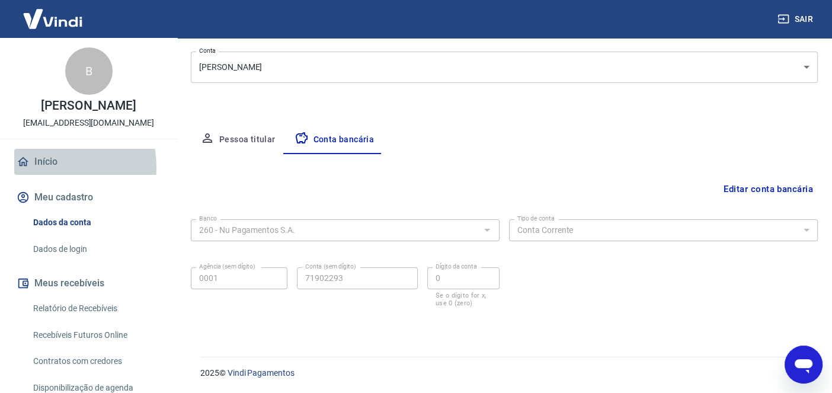
click at [44, 175] on link "Início" at bounding box center [88, 162] width 149 height 26
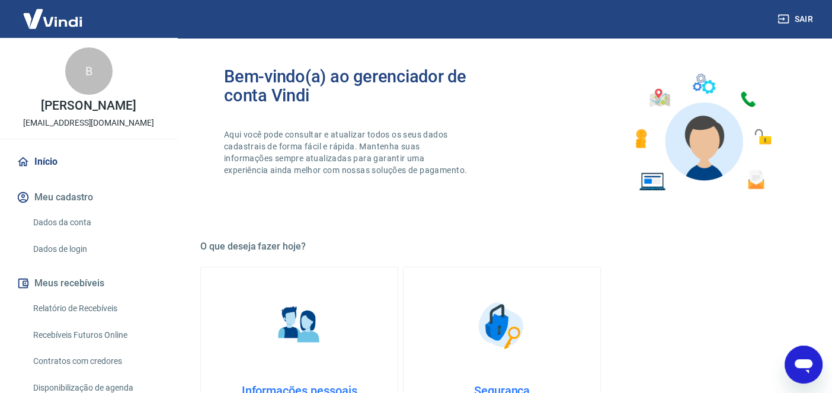
scroll to position [676, 0]
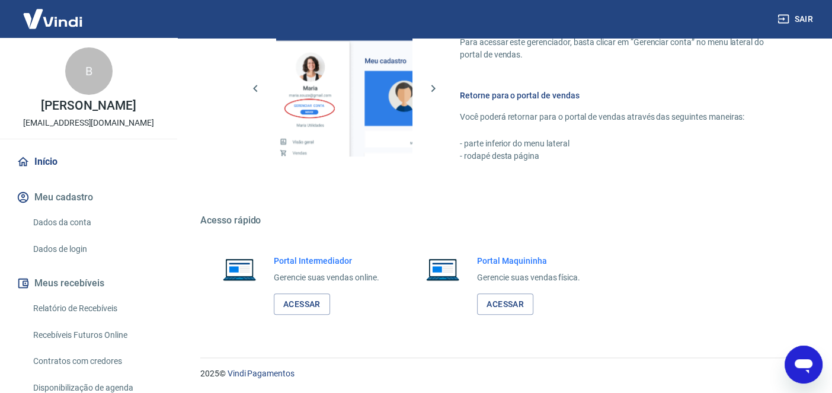
click at [44, 175] on link "Início" at bounding box center [88, 162] width 149 height 26
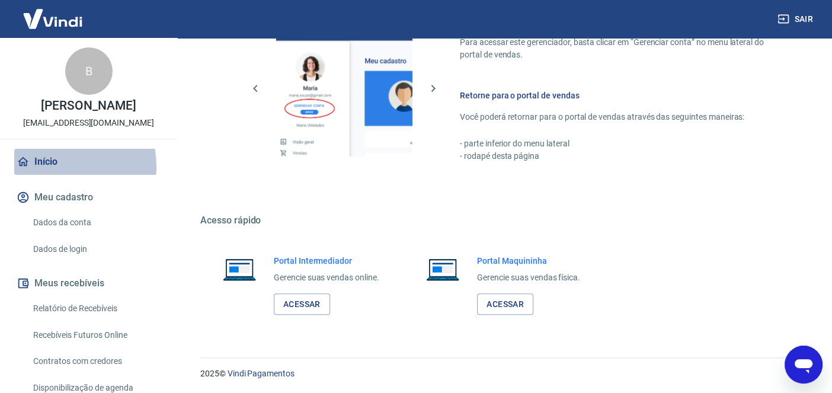
click at [44, 175] on link "Início" at bounding box center [88, 162] width 149 height 26
